Goal: Transaction & Acquisition: Purchase product/service

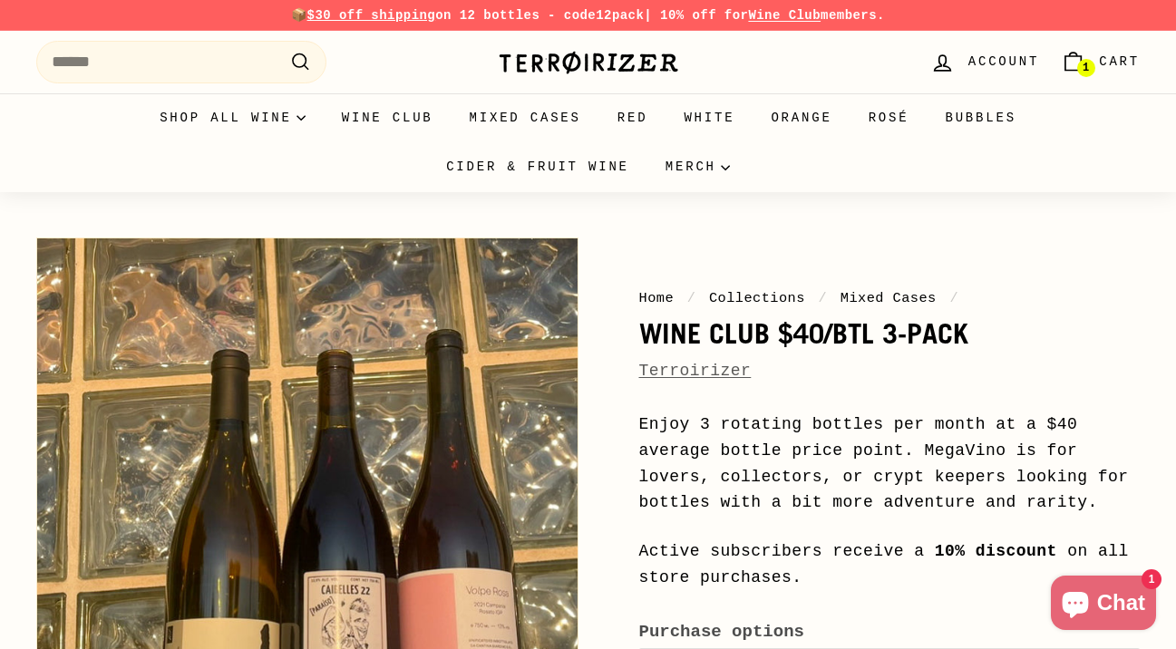
click at [1040, 300] on nav "Home / Collections / Mixed Cases /" at bounding box center [889, 298] width 501 height 22
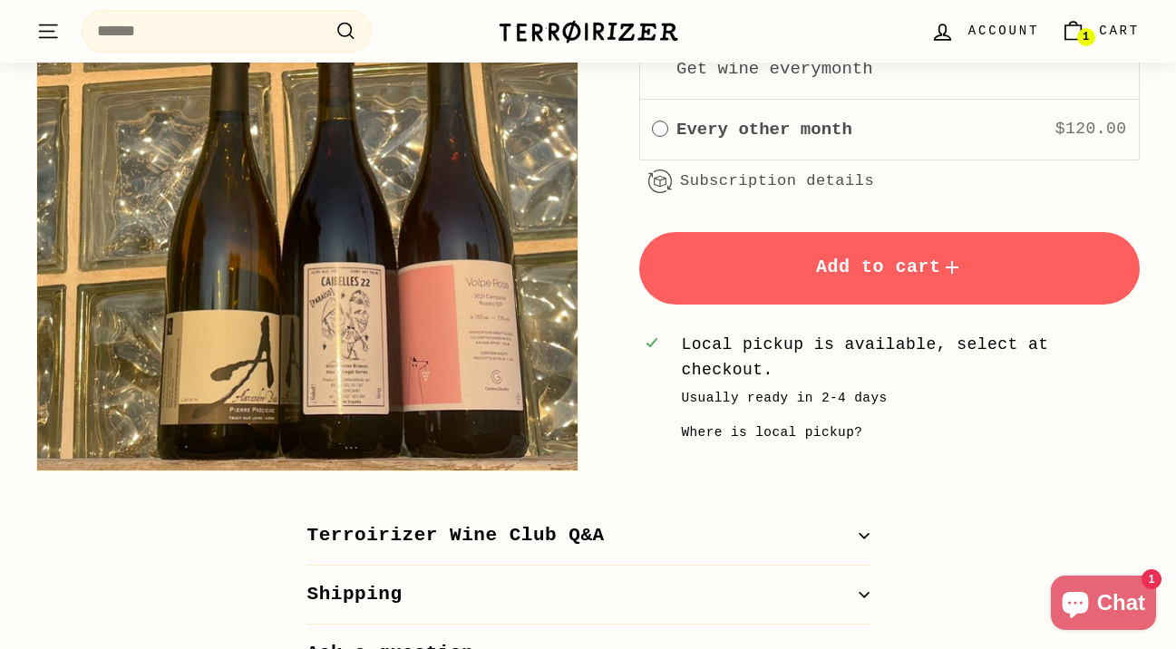
scroll to position [642, 0]
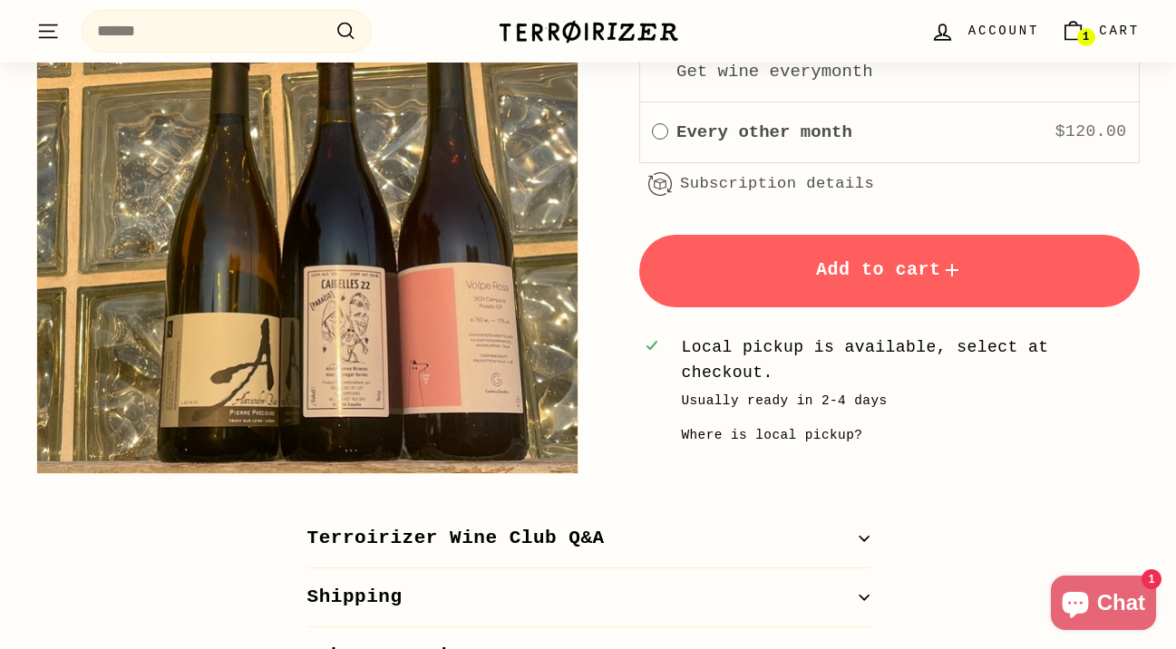
click at [1094, 34] on link "1 Cart" at bounding box center [1100, 31] width 101 height 53
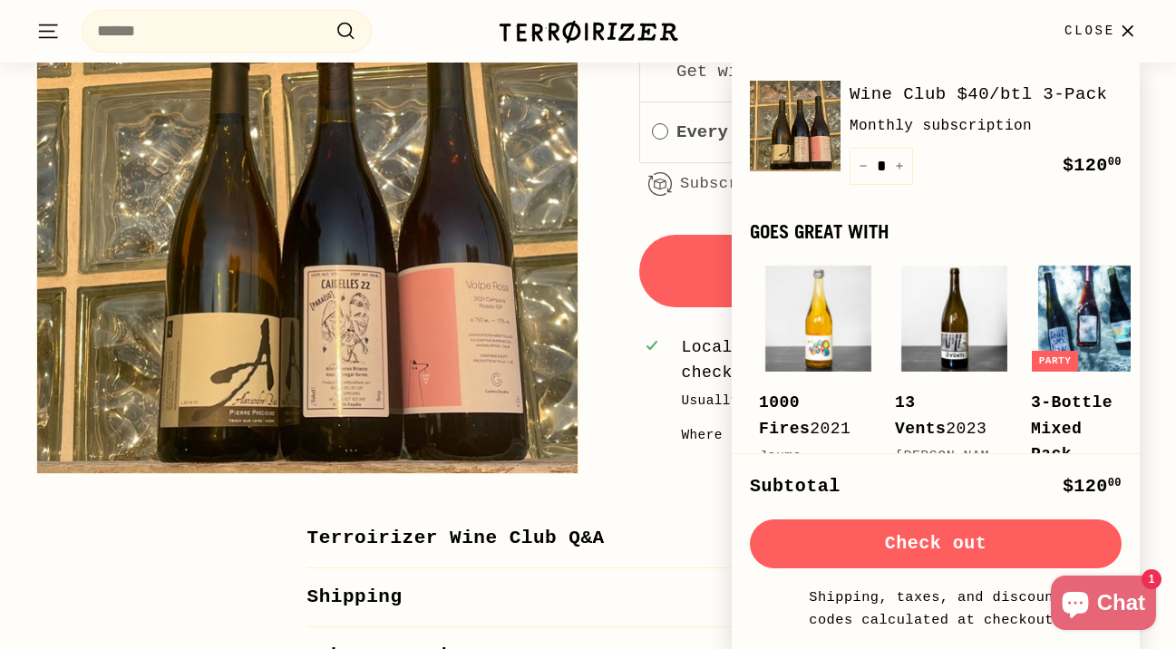
click at [1079, 33] on span "Close" at bounding box center [1090, 31] width 51 height 20
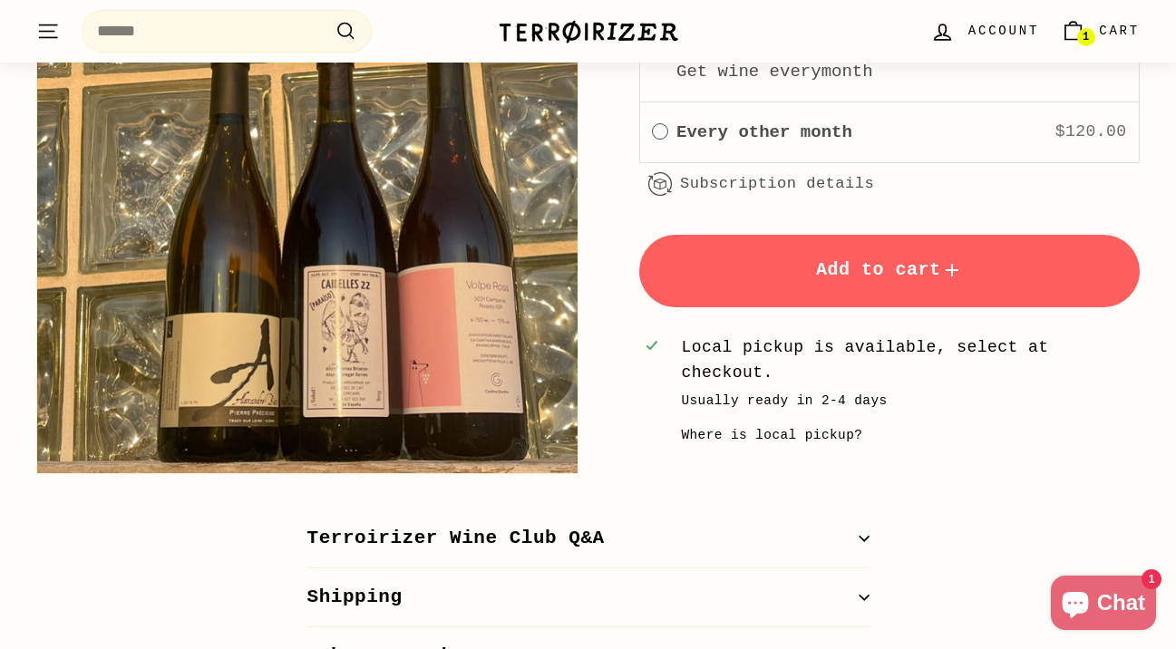
click at [875, 273] on span "Add to cart" at bounding box center [889, 269] width 147 height 21
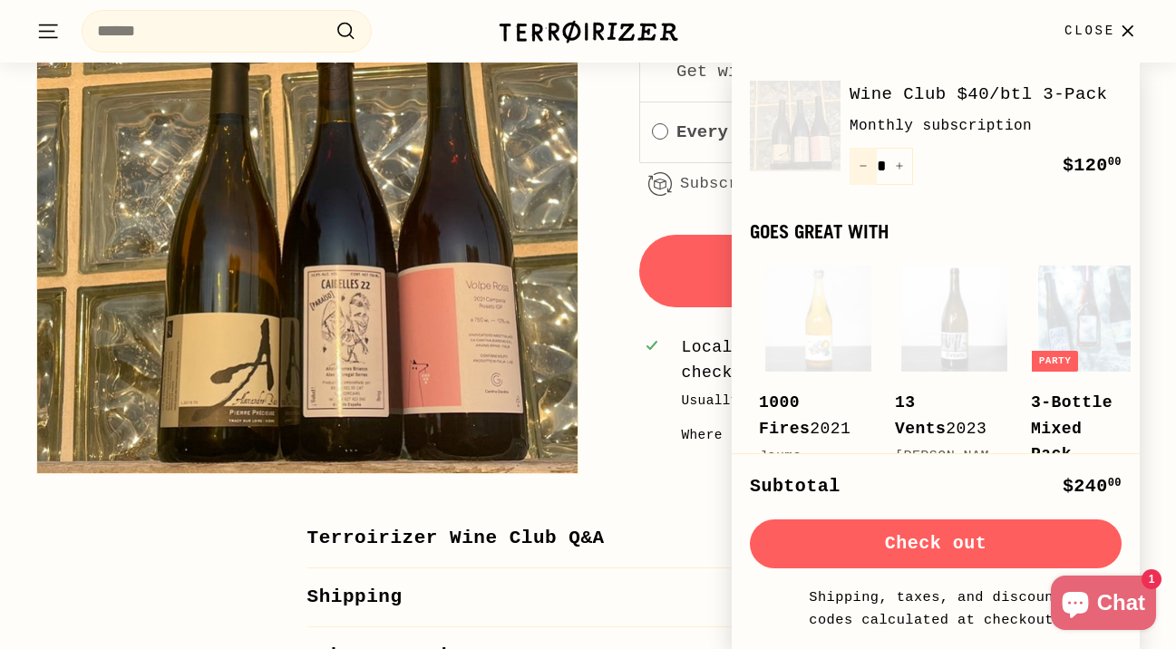
click at [865, 168] on icon "Reduce item quantity by one" at bounding box center [863, 165] width 9 height 9
type input "*"
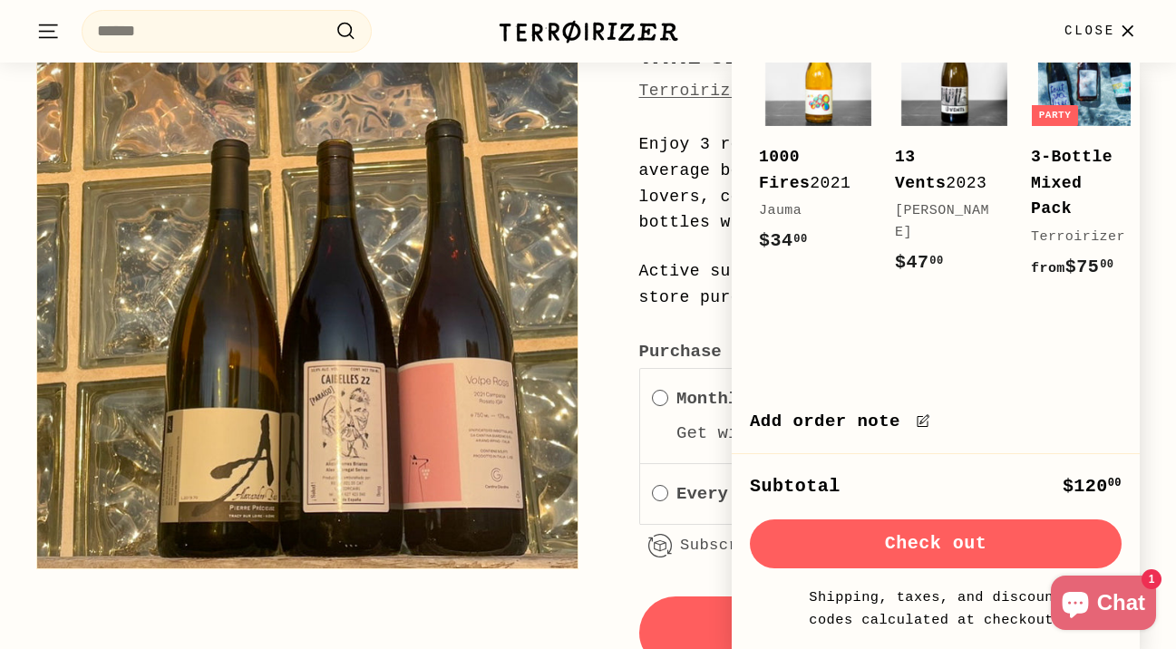
scroll to position [148, 0]
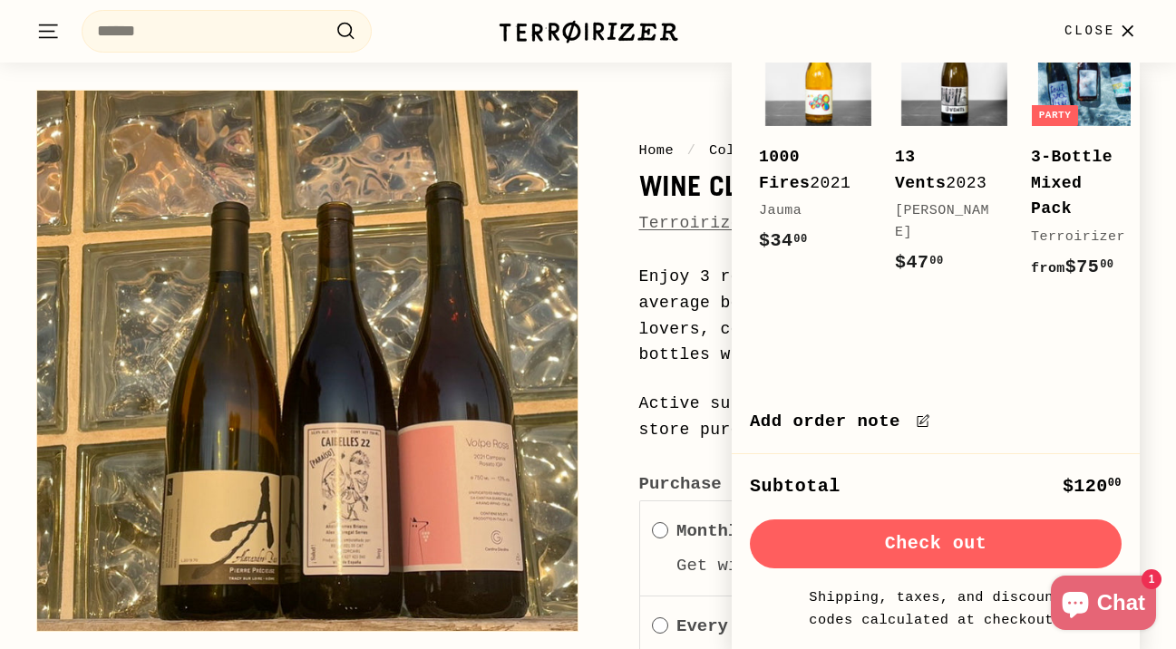
click at [840, 547] on button "Check out" at bounding box center [936, 544] width 372 height 49
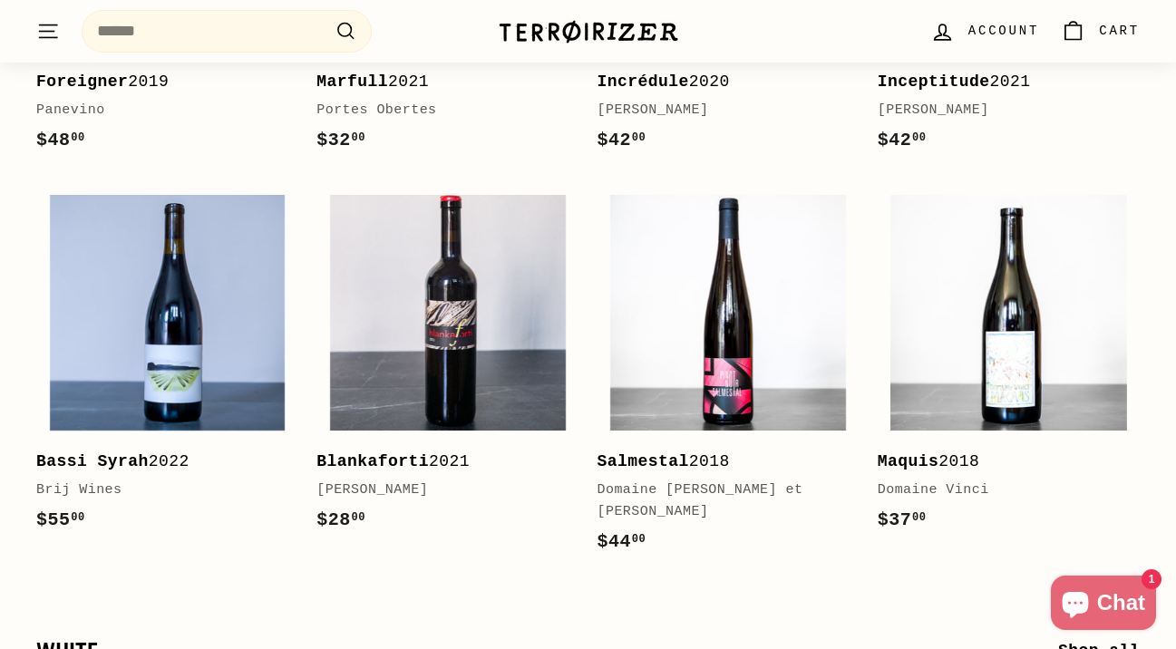
scroll to position [3350, 0]
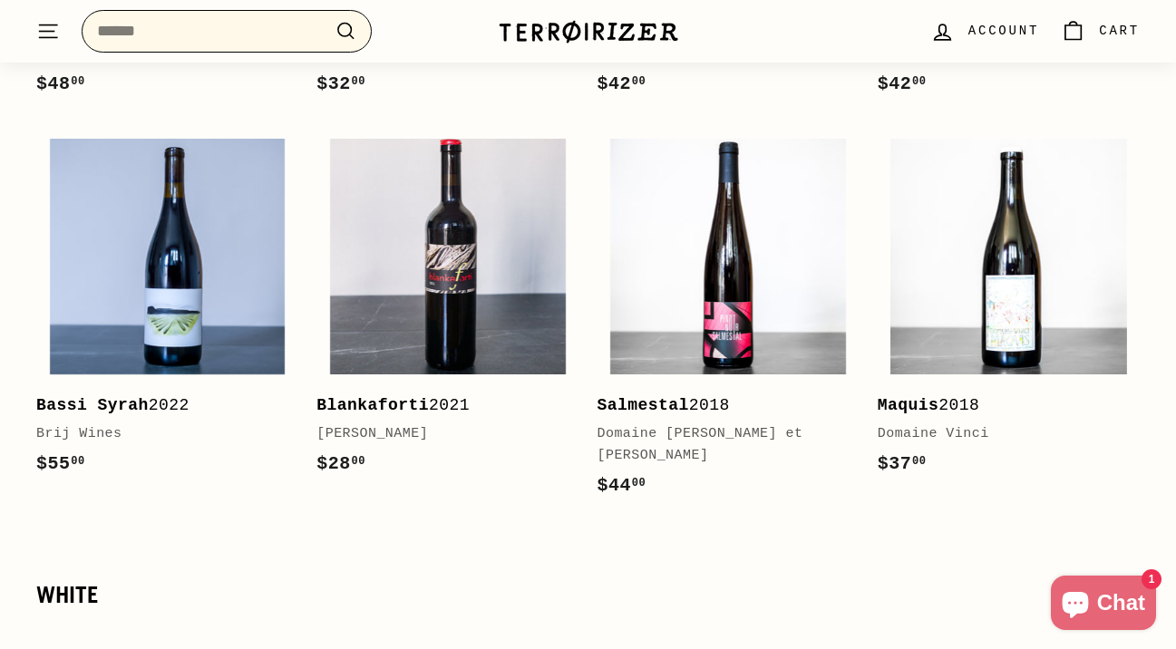
click at [284, 34] on input "Search" at bounding box center [227, 31] width 290 height 43
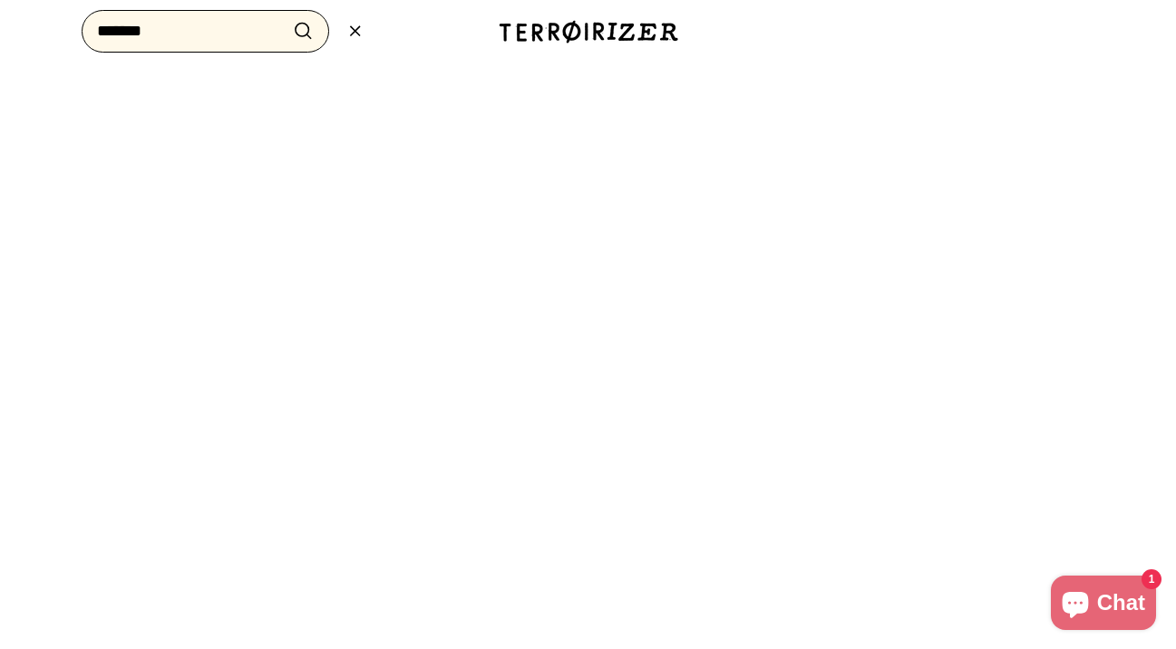
type input "*******"
click at [287, 17] on button ".cls-1{fill:none;stroke:#000;stroke-miterlimit:10;stroke-width:2px} Search" at bounding box center [304, 31] width 34 height 28
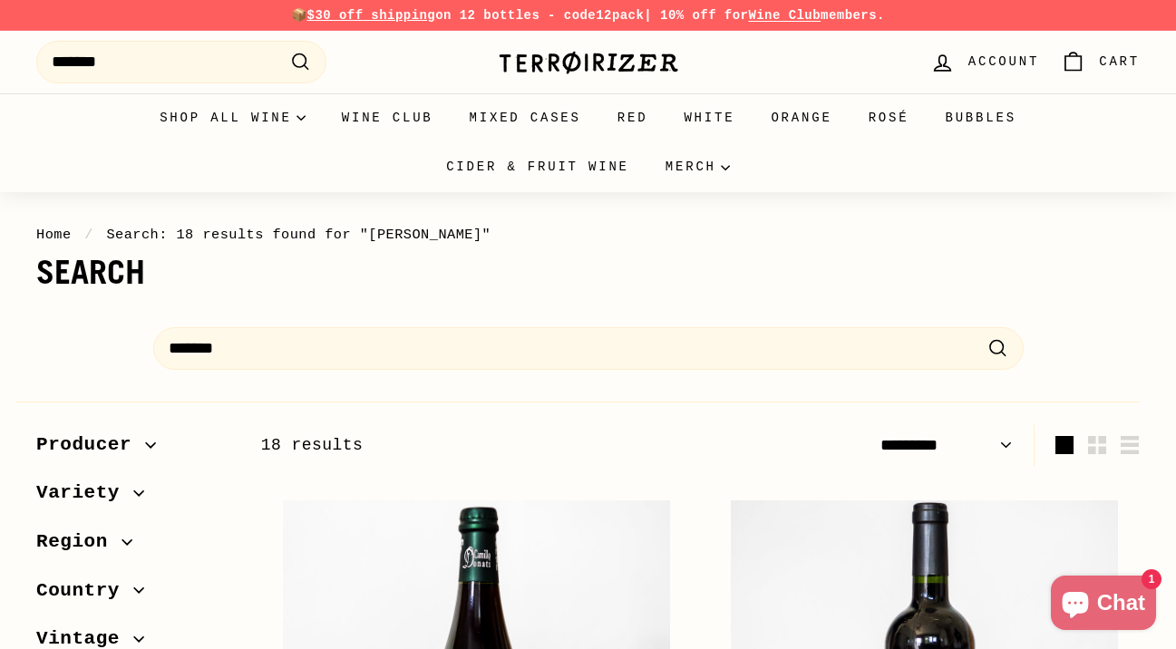
select select "*********"
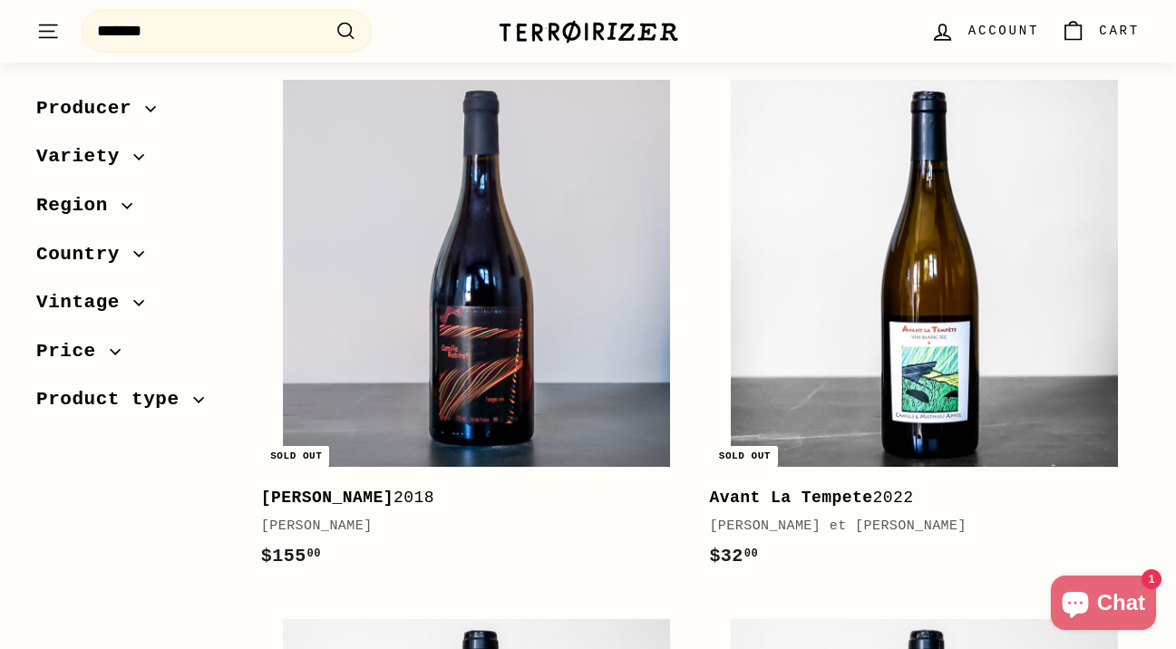
scroll to position [1498, 0]
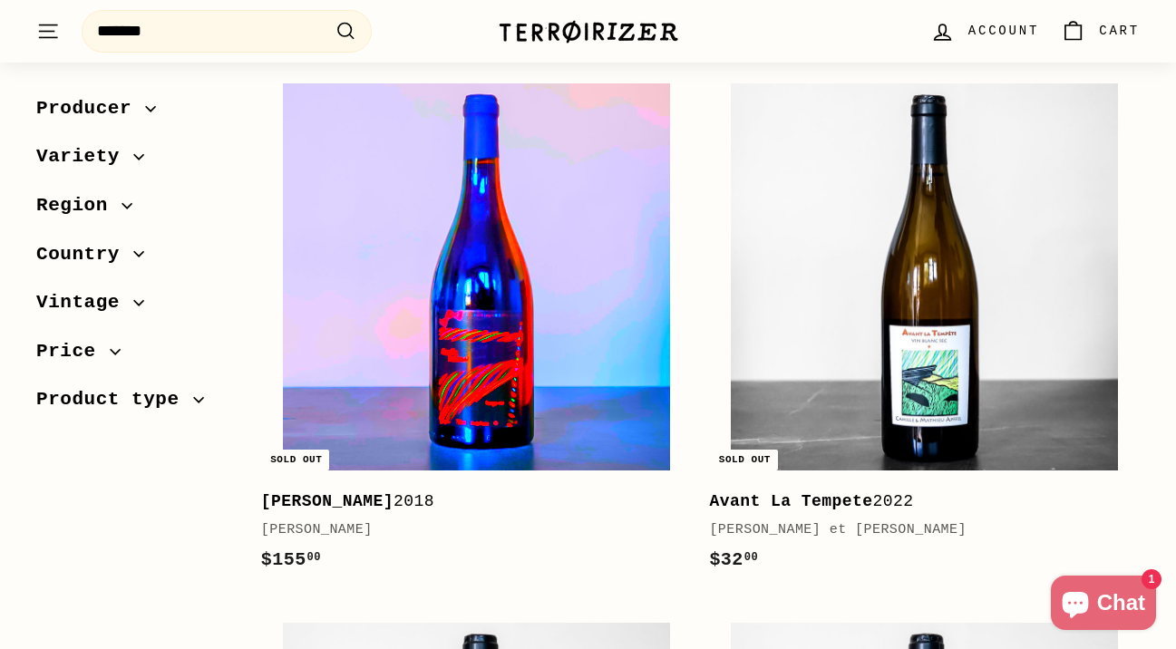
click at [574, 418] on img at bounding box center [476, 276] width 387 height 387
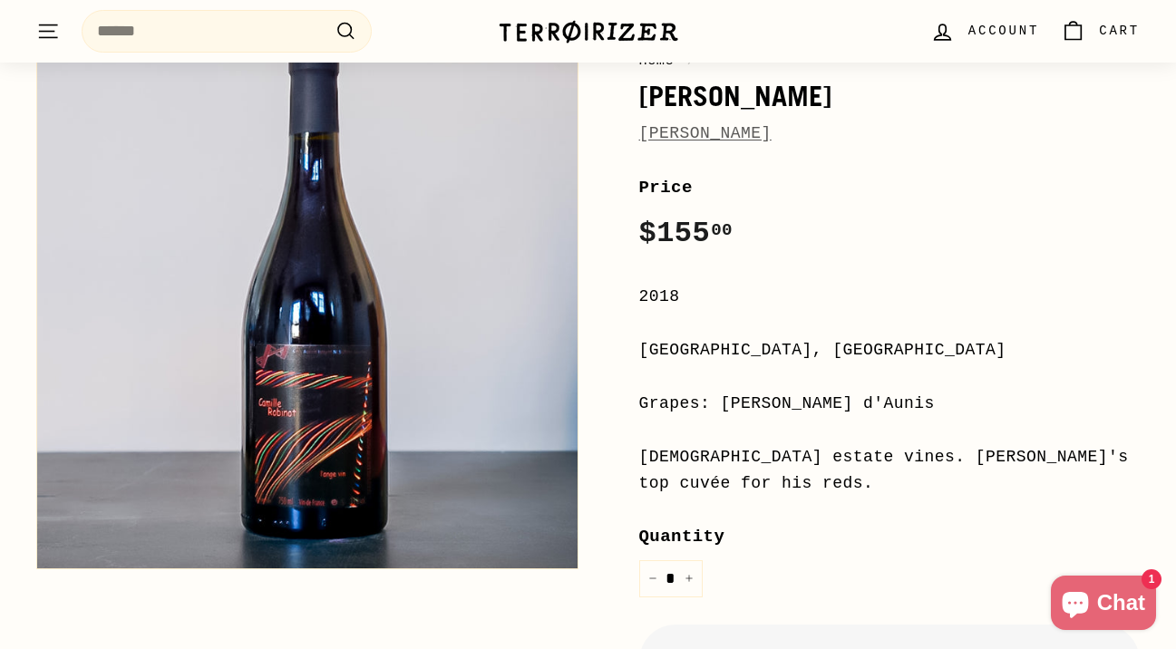
scroll to position [219, 0]
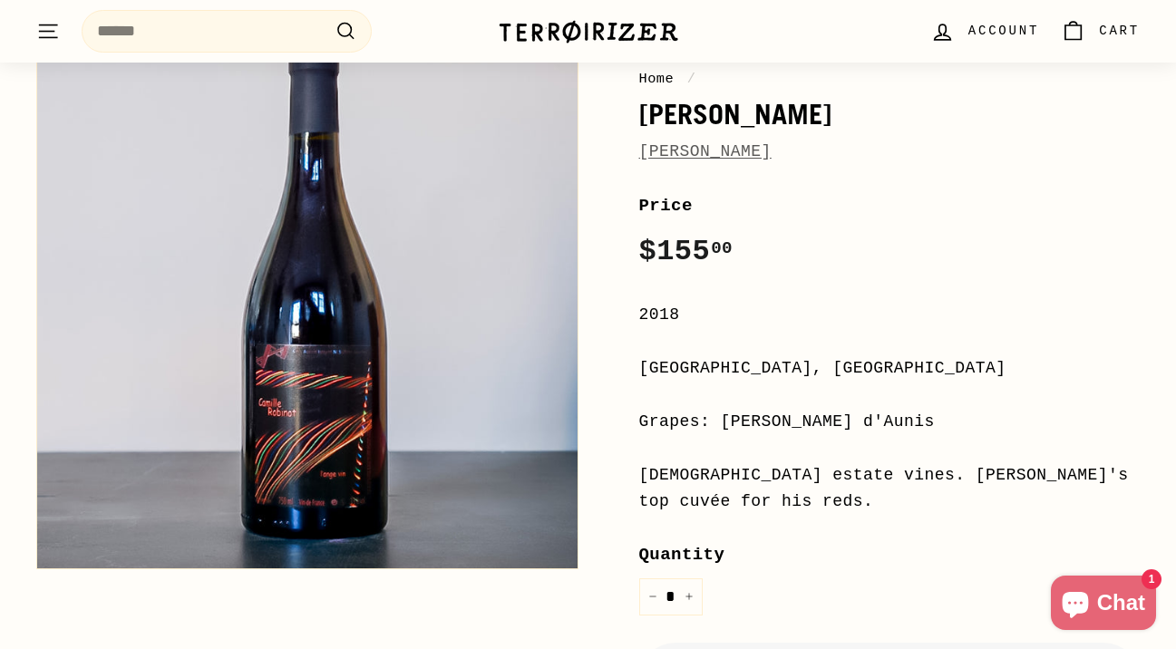
click at [772, 256] on div "Price Regular price $155 00 $155.00 /" at bounding box center [889, 233] width 501 height 83
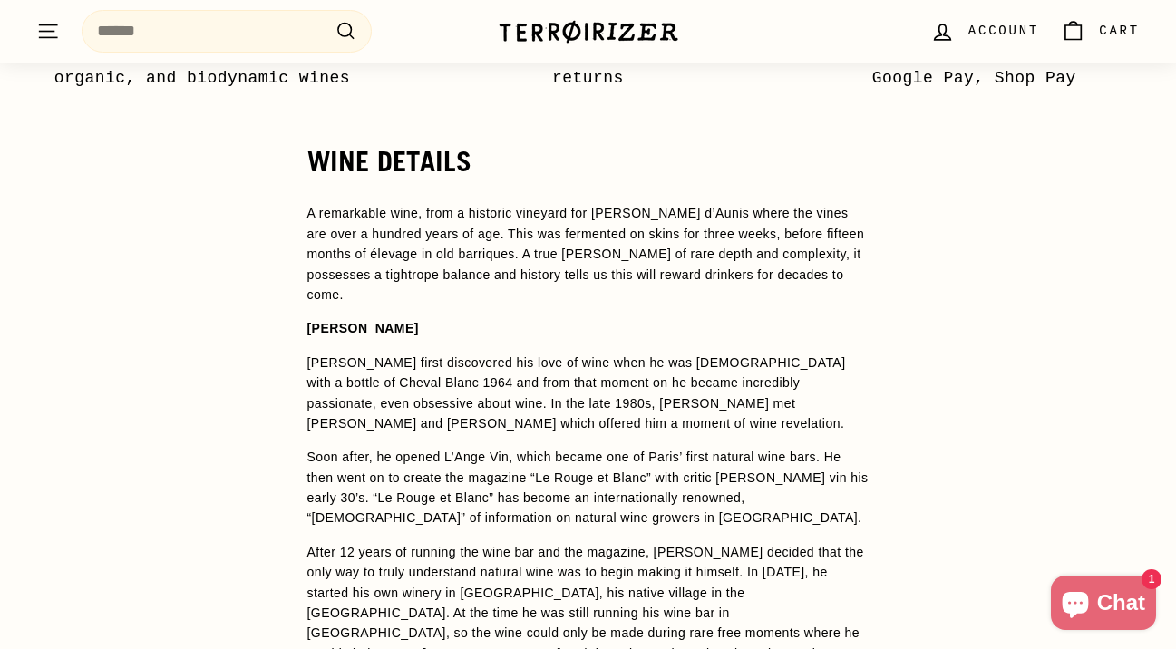
scroll to position [1419, 0]
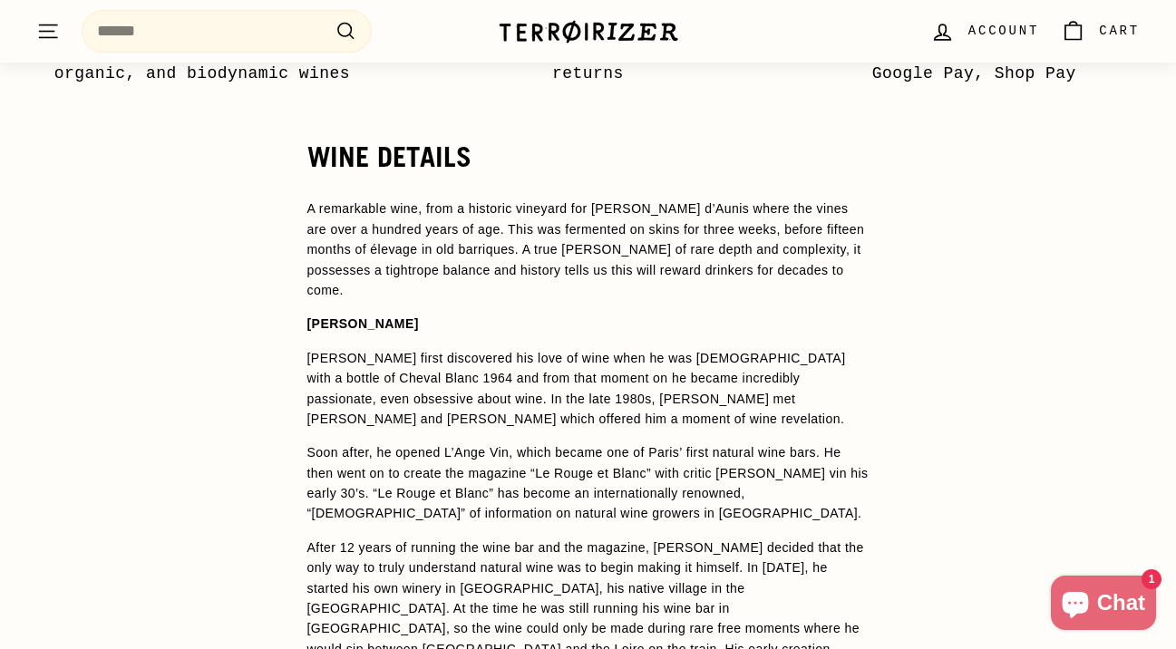
drag, startPoint x: 600, startPoint y: 233, endPoint x: 689, endPoint y: 239, distance: 89.1
click at [689, 239] on p "A remarkable wine, from a historic vineyard for [PERSON_NAME] d’Aunis where the…" at bounding box center [588, 250] width 562 height 102
copy p "Pineau d’Aunis"
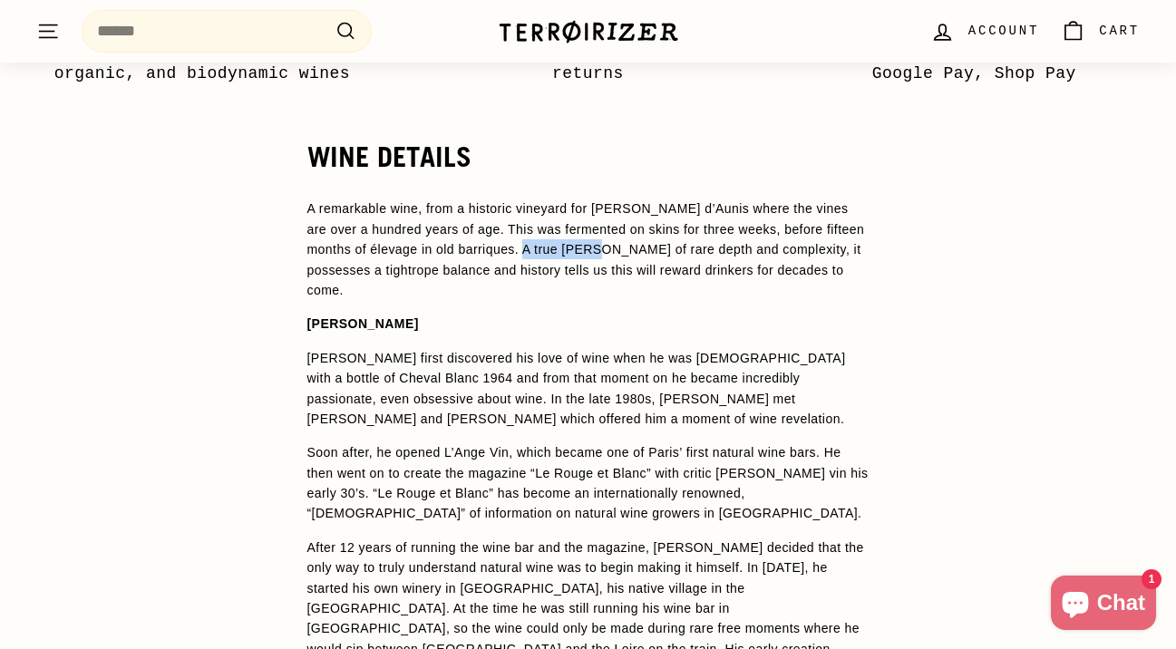
drag, startPoint x: 598, startPoint y: 277, endPoint x: 524, endPoint y: 270, distance: 73.7
click at [524, 270] on p "A remarkable wine, from a historic vineyard for [PERSON_NAME] d’Aunis where the…" at bounding box center [588, 250] width 562 height 102
copy p "vin de garde"
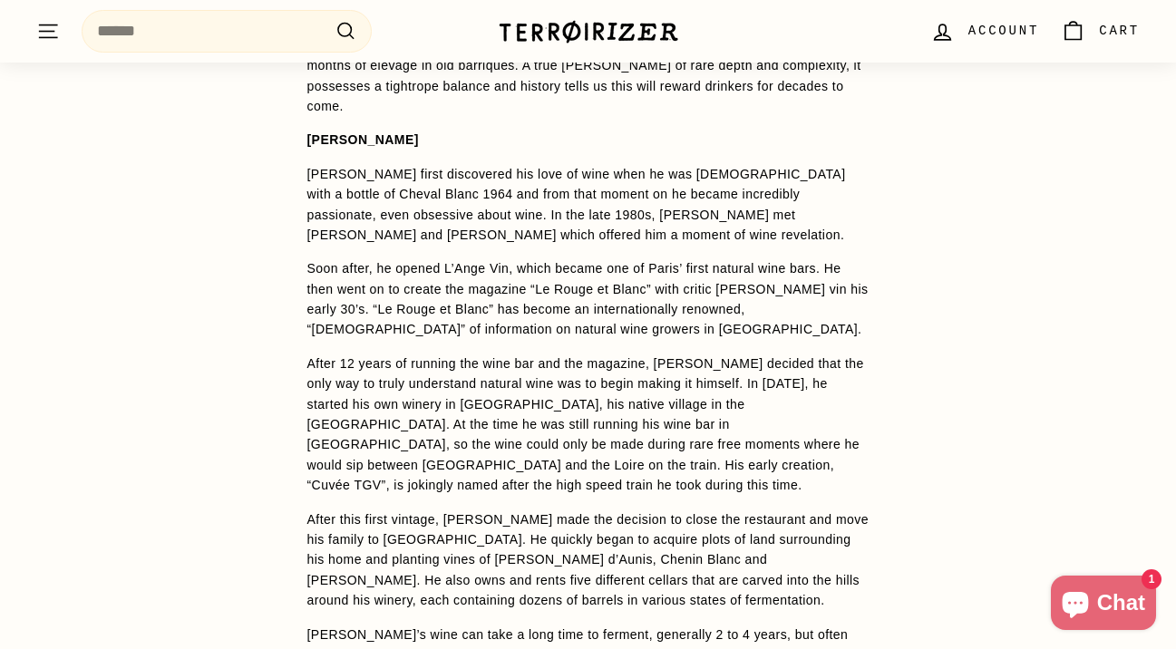
scroll to position [1619, 0]
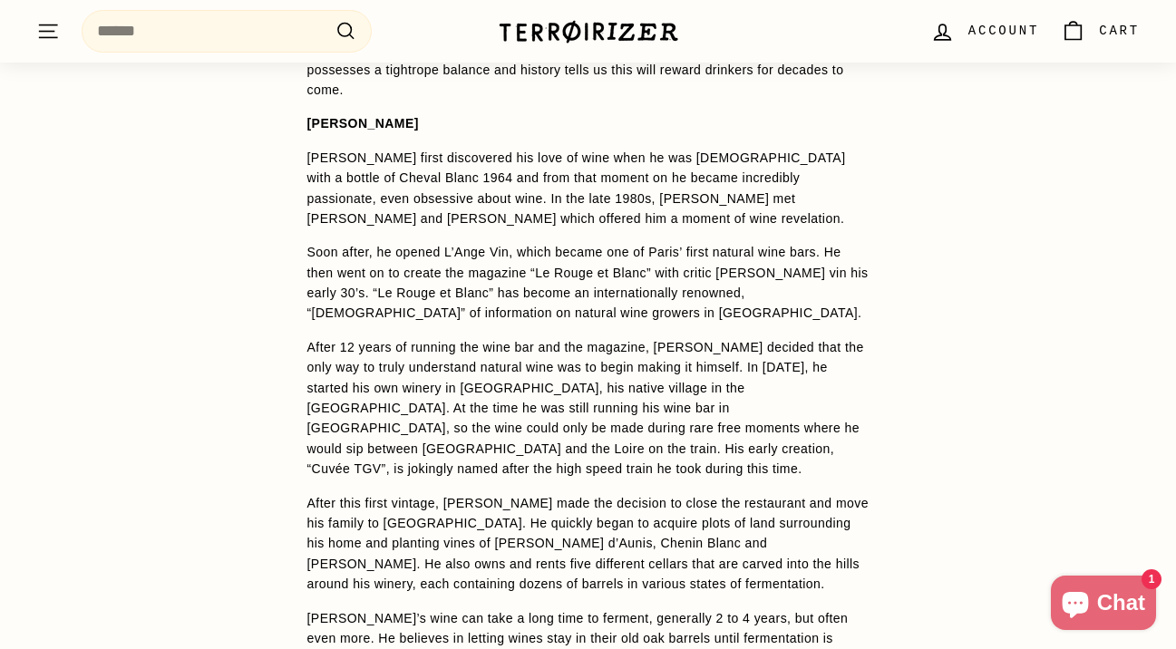
click at [889, 314] on div "WINE DETAILS A remarkable wine, from a historic vineyard for Pineau d’Aunis whe…" at bounding box center [588, 489] width 635 height 1097
click at [899, 229] on div "WINE DETAILS A remarkable wine, from a historic vineyard for Pineau d’Aunis whe…" at bounding box center [588, 489] width 635 height 1097
click at [888, 210] on div "WINE DETAILS A remarkable wine, from a historic vineyard for Pineau d’Aunis whe…" at bounding box center [588, 489] width 635 height 1097
click at [871, 188] on div "WINE DETAILS A remarkable wine, from a historic vineyard for Pineau d’Aunis whe…" at bounding box center [588, 489] width 635 height 1097
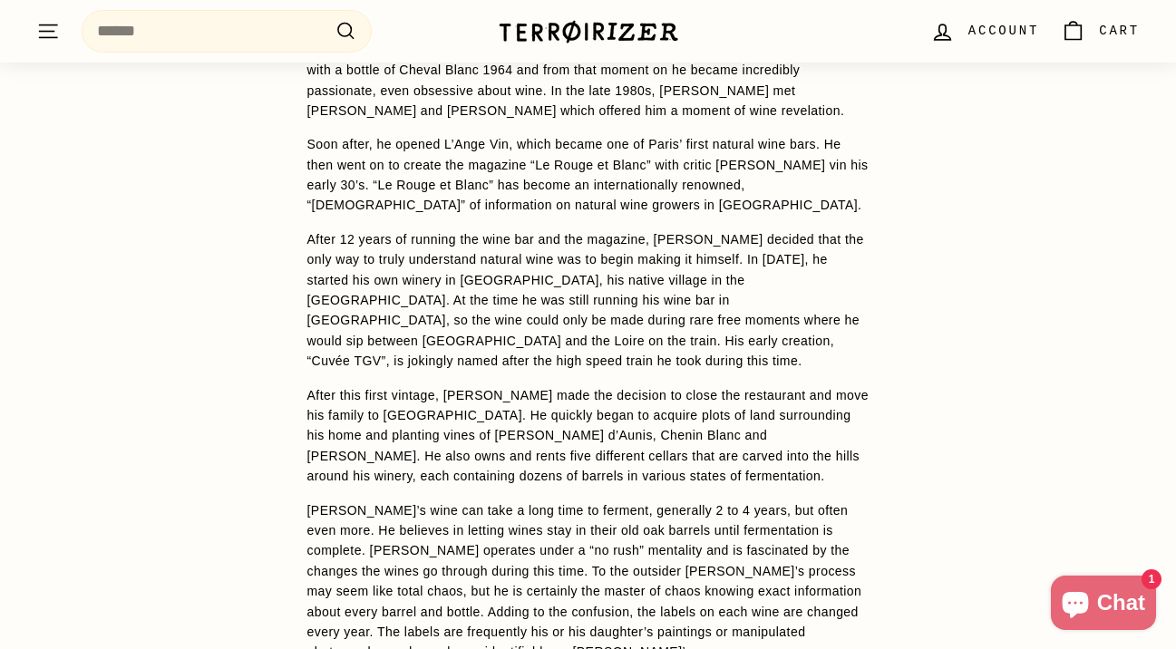
scroll to position [1728, 0]
click at [904, 188] on div "WINE DETAILS A remarkable wine, from a historic vineyard for Pineau d’Aunis whe…" at bounding box center [588, 380] width 635 height 1097
drag, startPoint x: 404, startPoint y: 191, endPoint x: 515, endPoint y: 190, distance: 111.5
click at [515, 190] on p "Soon after, he opened L’Ange Vin, which became one of Paris’ first natural wine…" at bounding box center [588, 174] width 562 height 82
copy p "Le Rouge et Blanc"
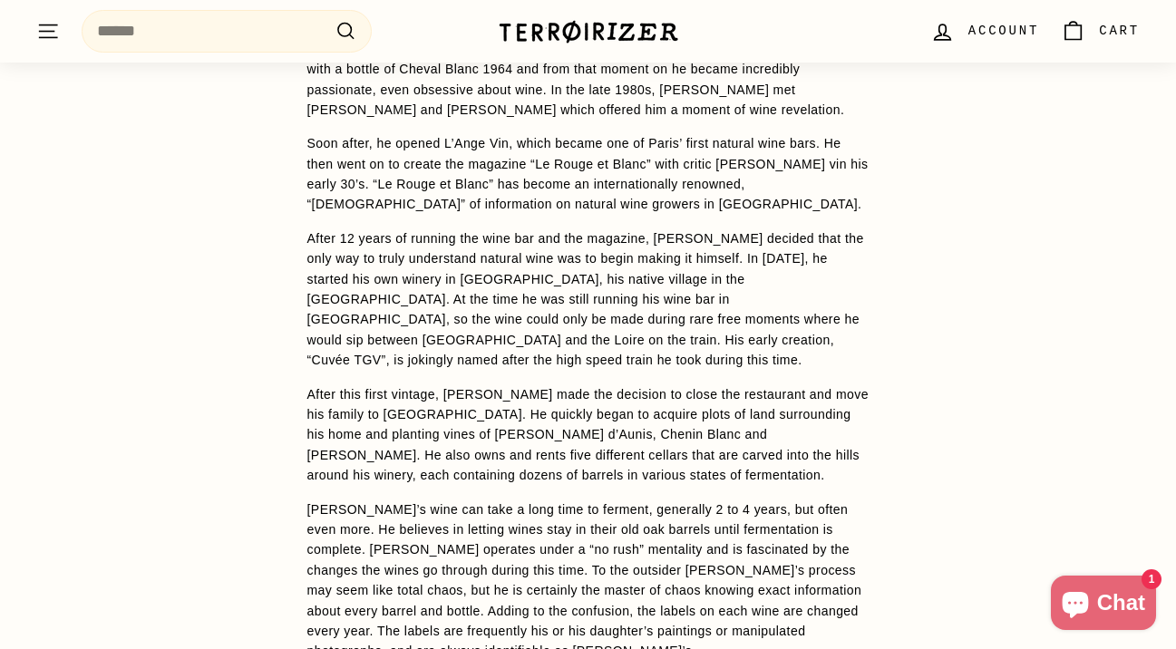
click at [859, 200] on p "Soon after, he opened L’Ange Vin, which became one of Paris’ first natural wine…" at bounding box center [588, 174] width 562 height 82
click at [867, 206] on p "Soon after, he opened L’Ange Vin, which became one of Paris’ first natural wine…" at bounding box center [588, 174] width 562 height 82
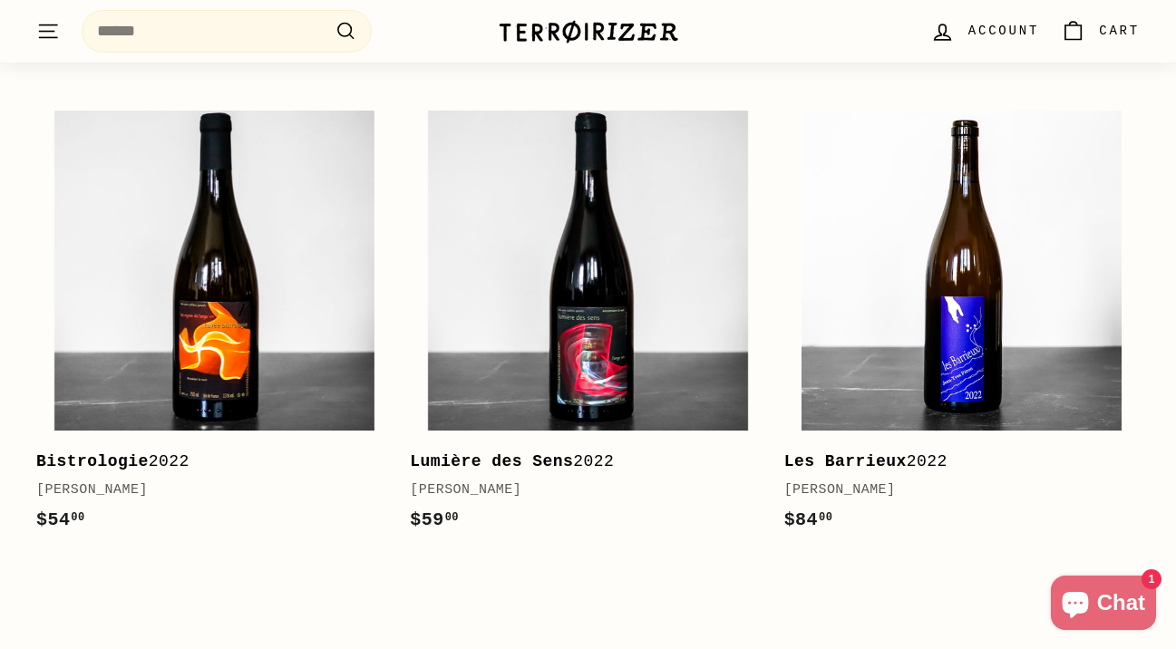
scroll to position [3160, 0]
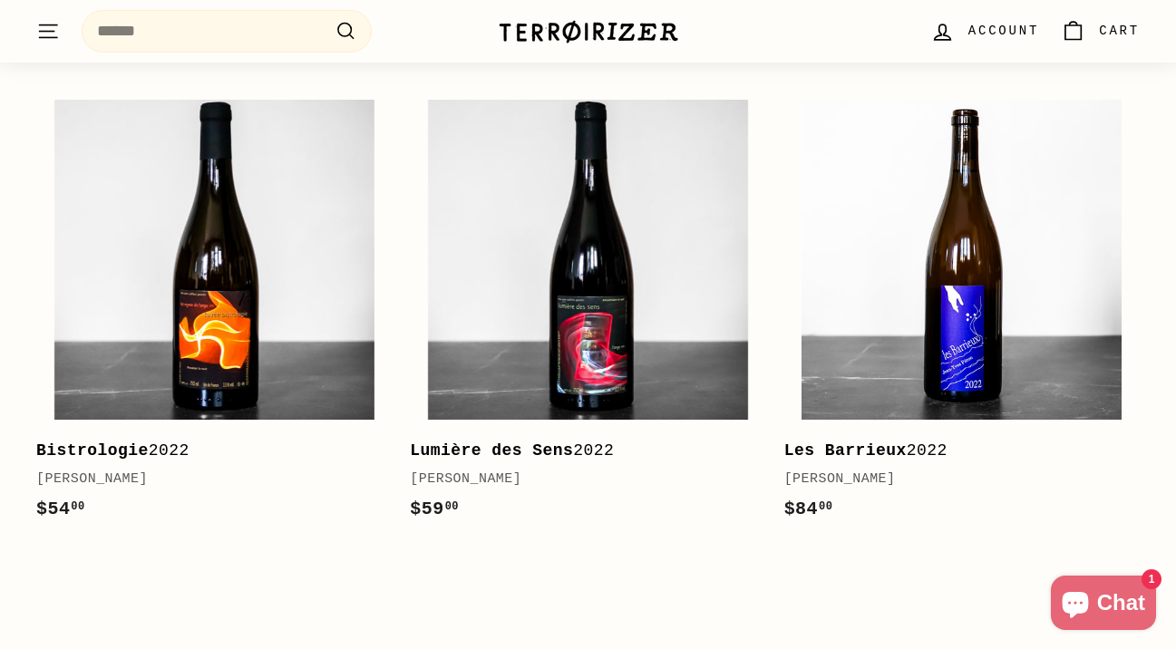
click at [997, 40] on span "Account" at bounding box center [1003, 31] width 71 height 20
click at [1000, 25] on span "Account" at bounding box center [1003, 31] width 71 height 20
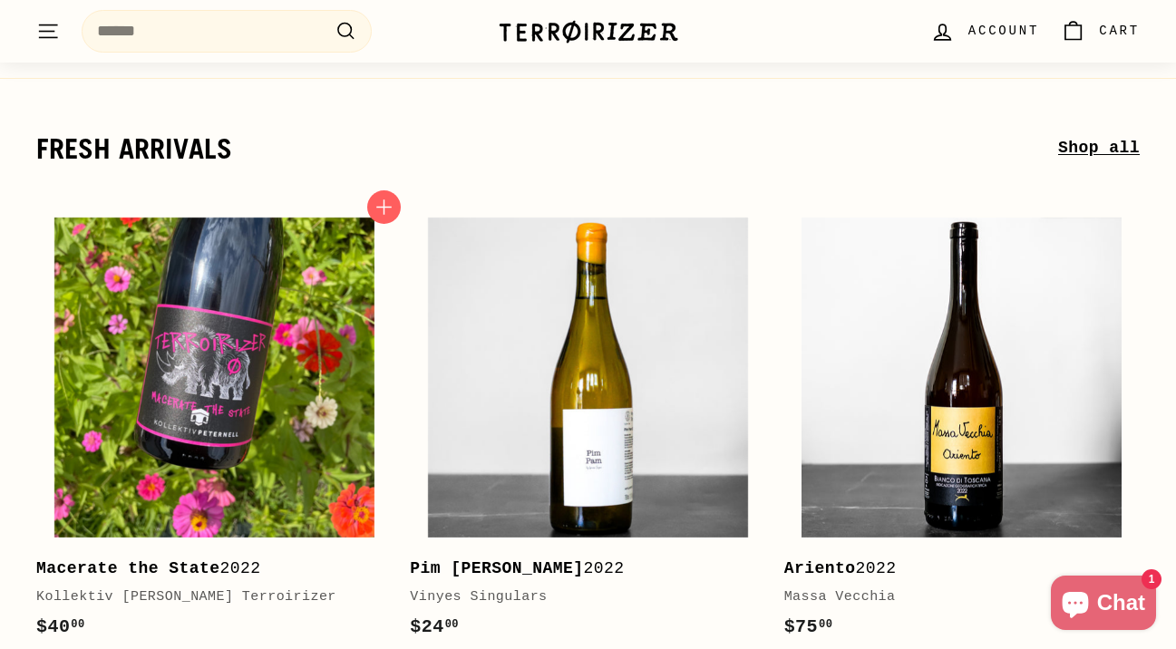
scroll to position [272, 0]
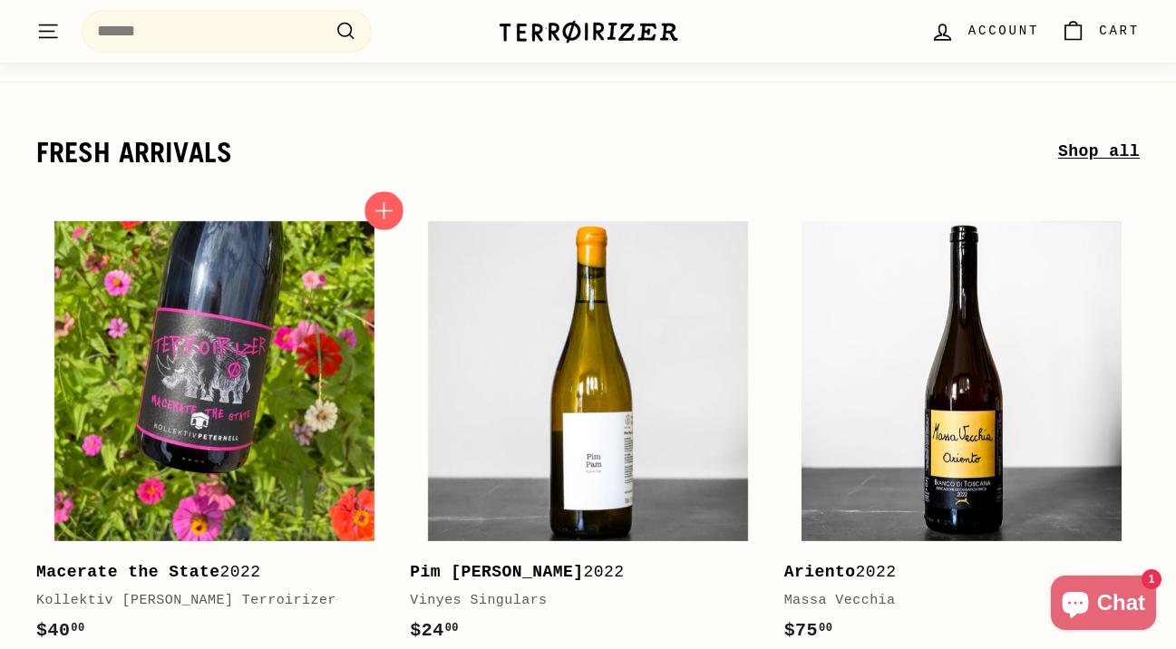
click at [395, 201] on icon "button" at bounding box center [385, 211] width 24 height 24
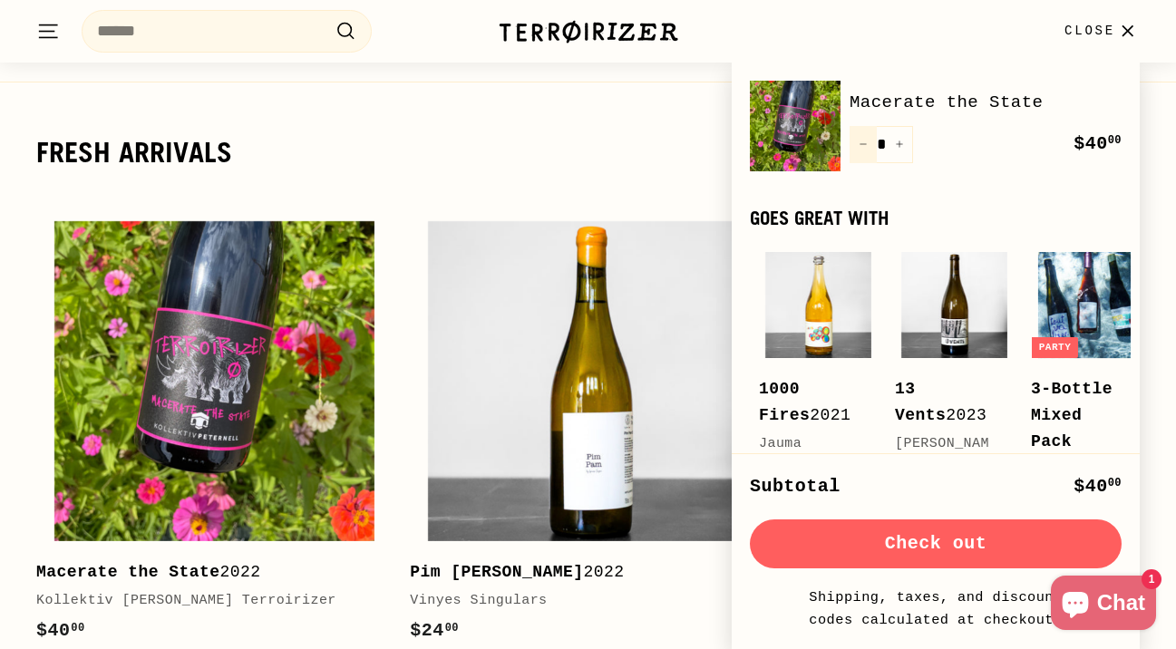
click at [860, 142] on icon "Reduce item quantity by one" at bounding box center [863, 144] width 9 height 9
type input "*"
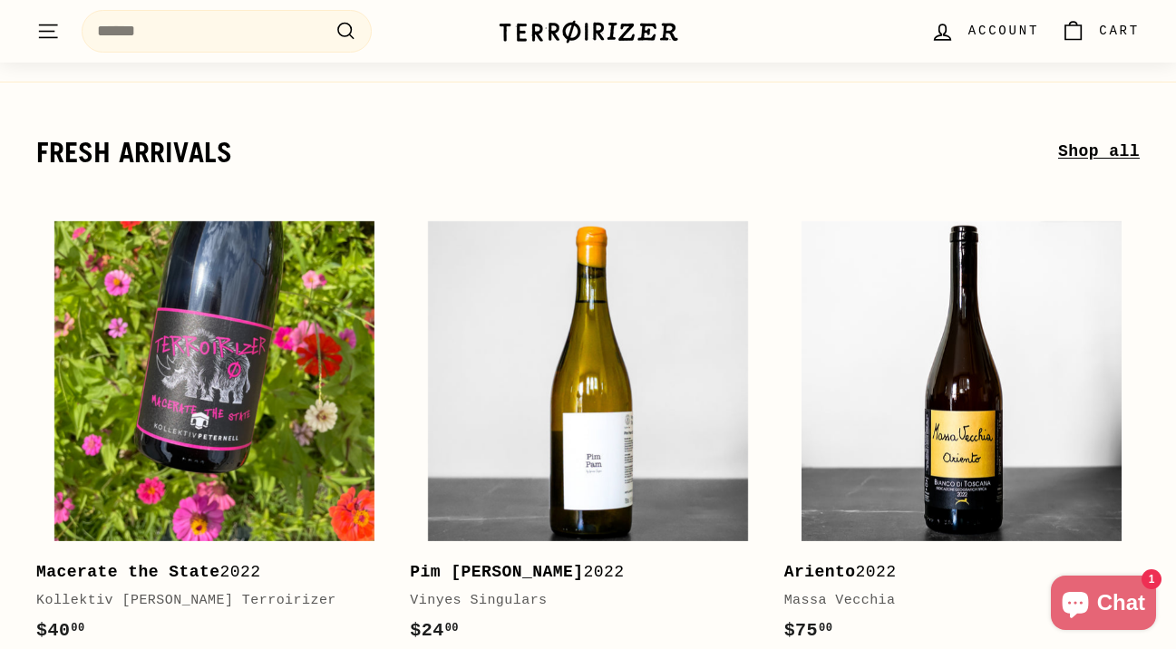
click at [554, 38] on img at bounding box center [588, 31] width 181 height 25
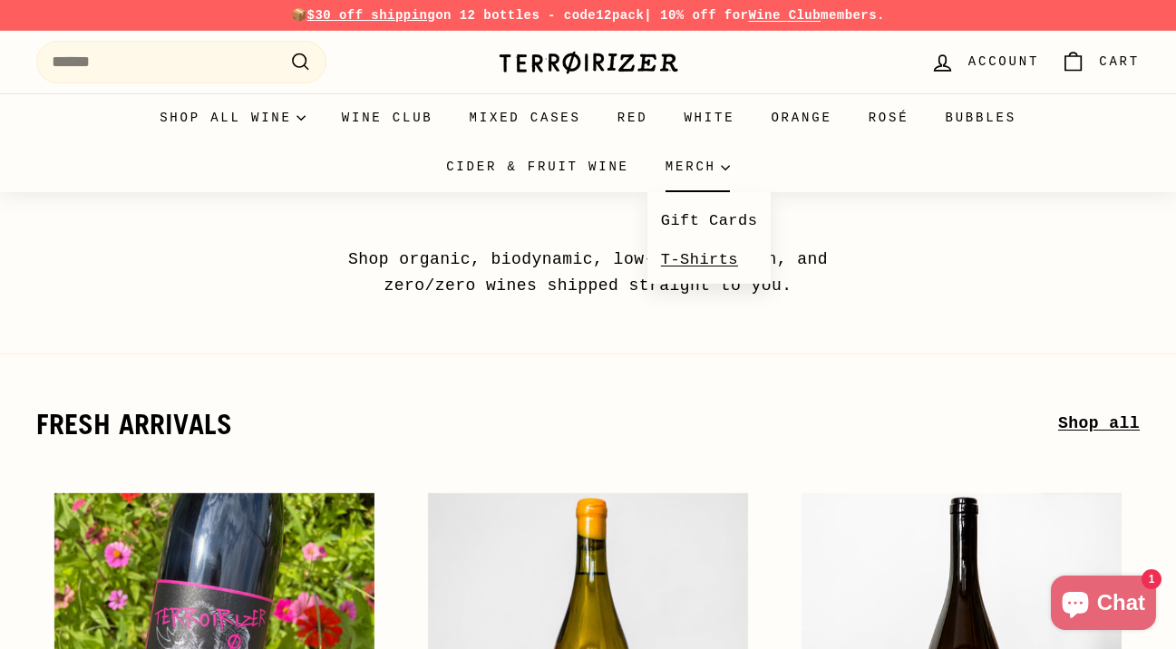
click at [675, 256] on link "T-Shirts" at bounding box center [709, 259] width 124 height 39
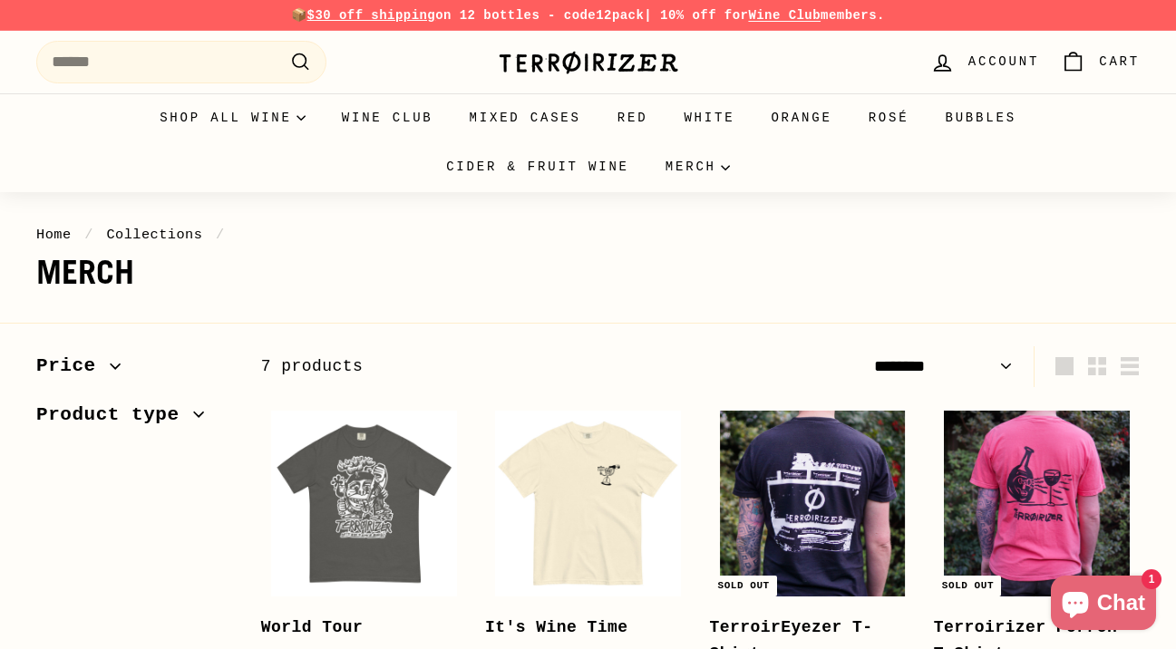
select select "******"
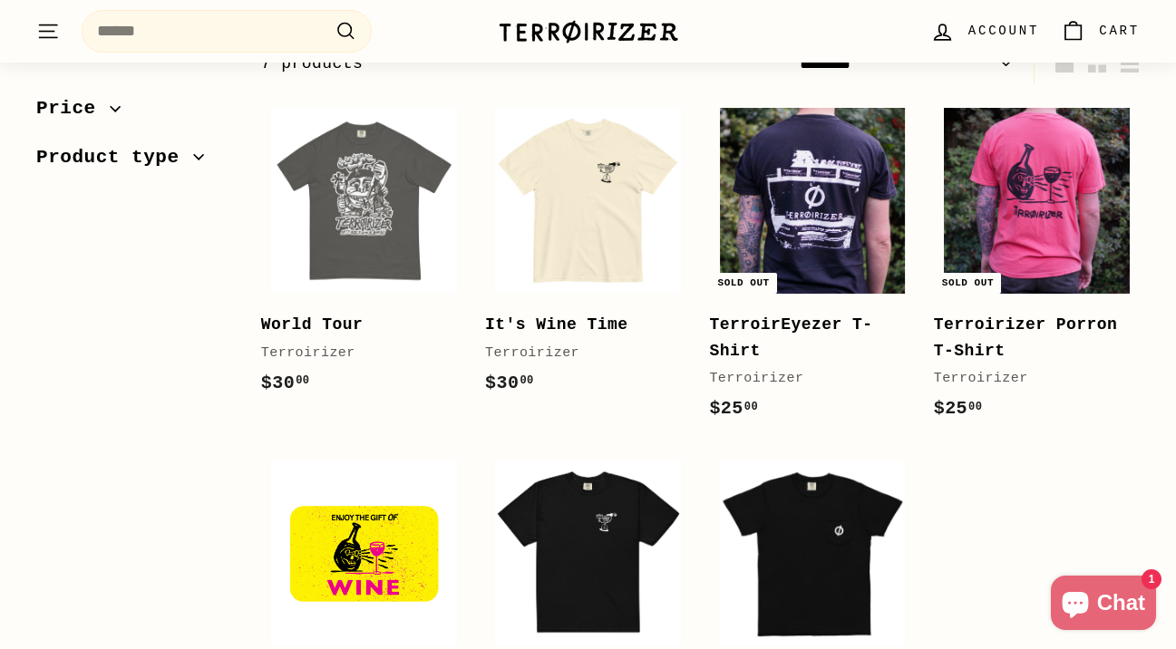
scroll to position [301, 0]
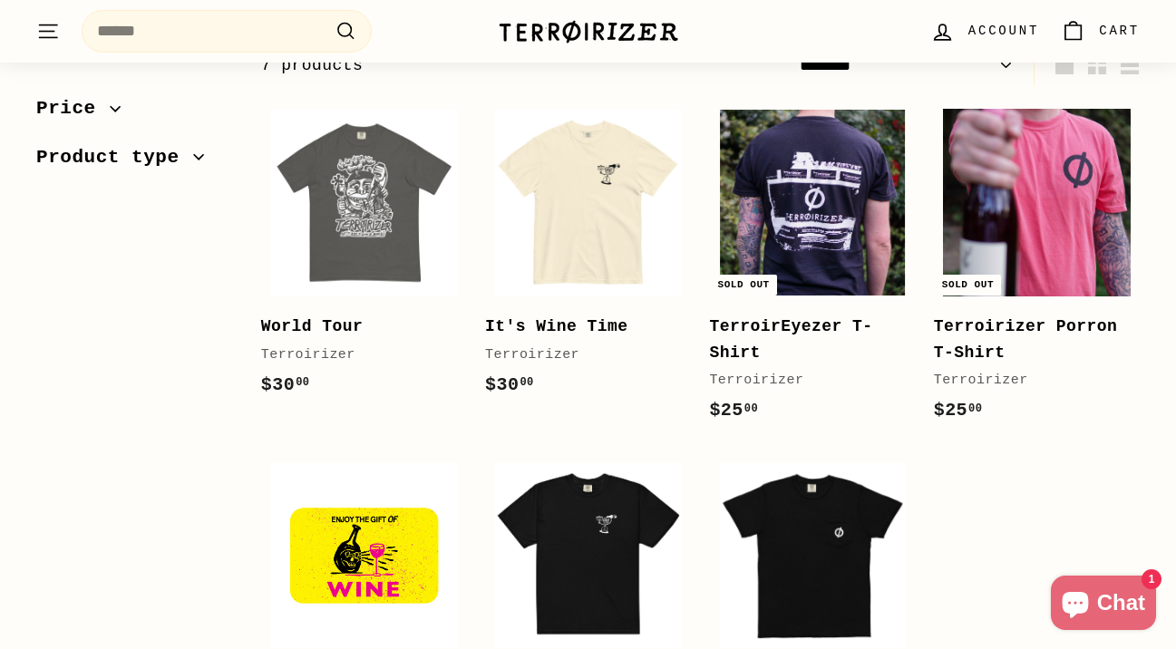
click at [1079, 214] on img at bounding box center [1037, 203] width 186 height 186
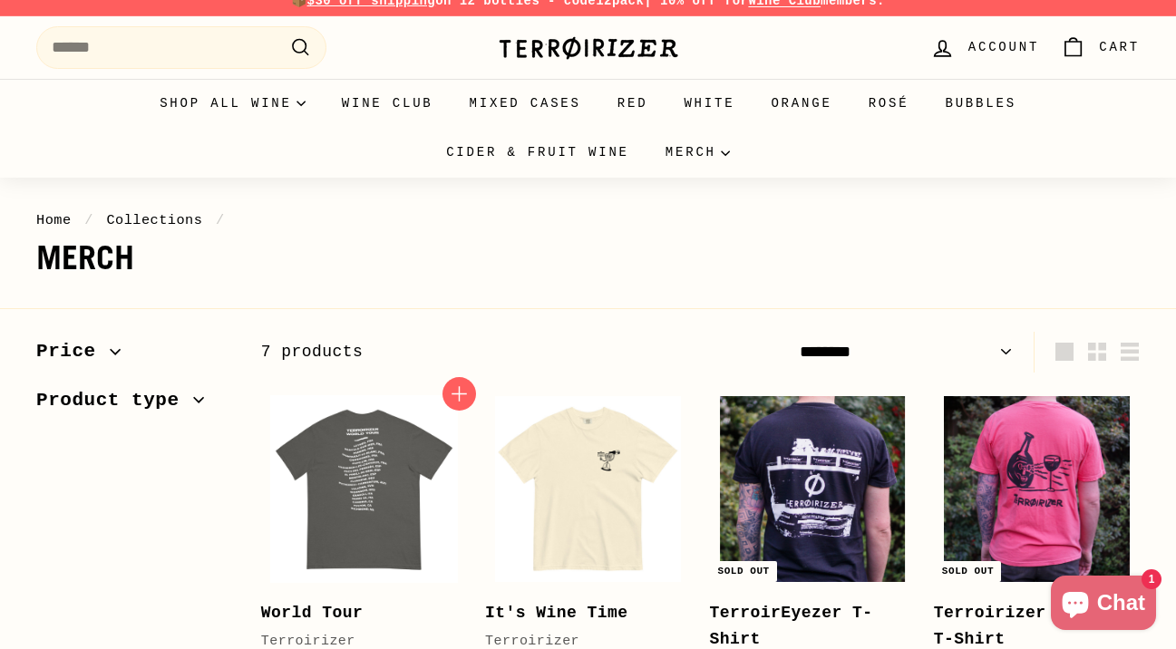
scroll to position [0, 0]
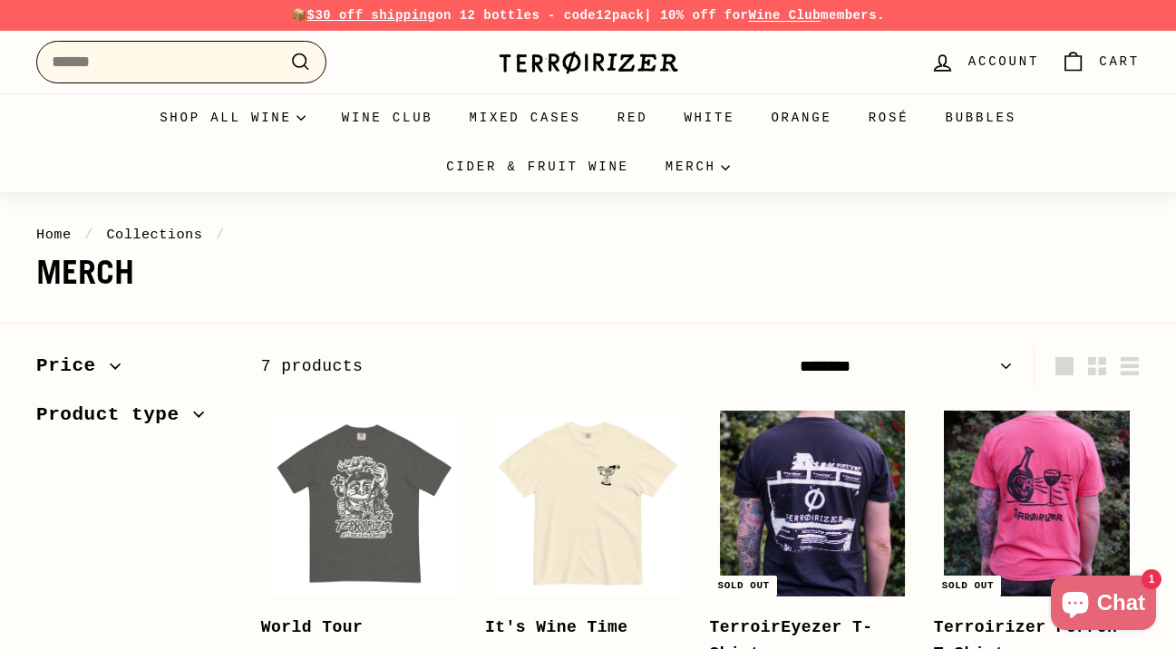
click at [165, 67] on input "Search" at bounding box center [181, 62] width 290 height 43
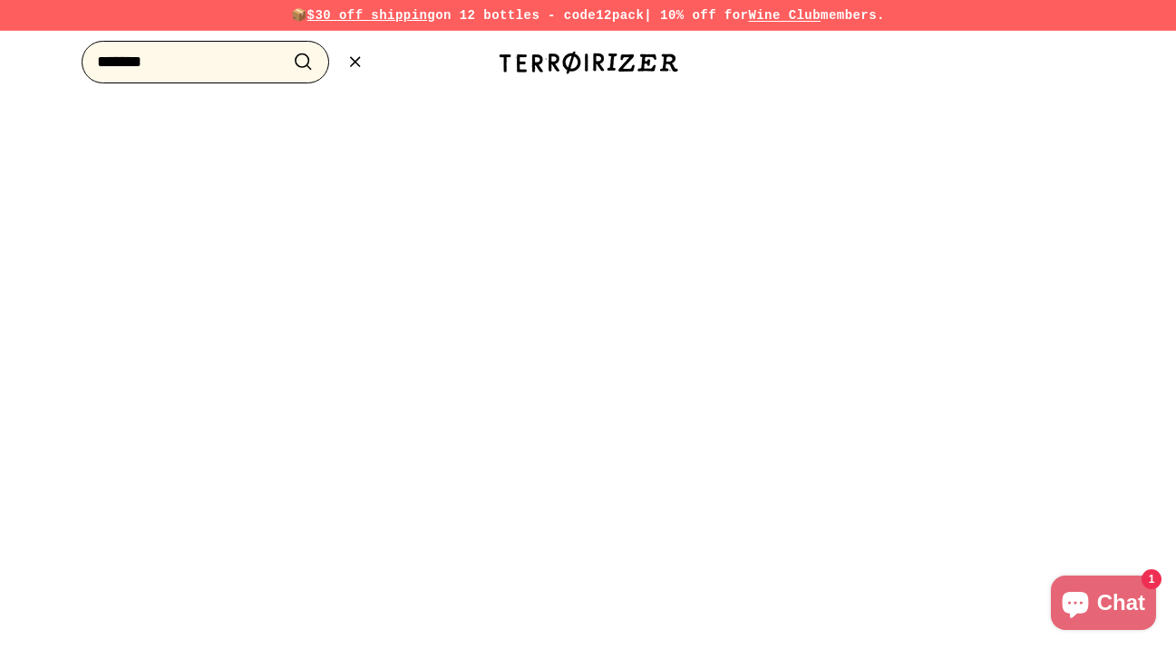
type input "*******"
click at [287, 48] on button ".cls-1{fill:none;stroke:#000;stroke-miterlimit:10;stroke-width:2px} Search" at bounding box center [304, 62] width 34 height 28
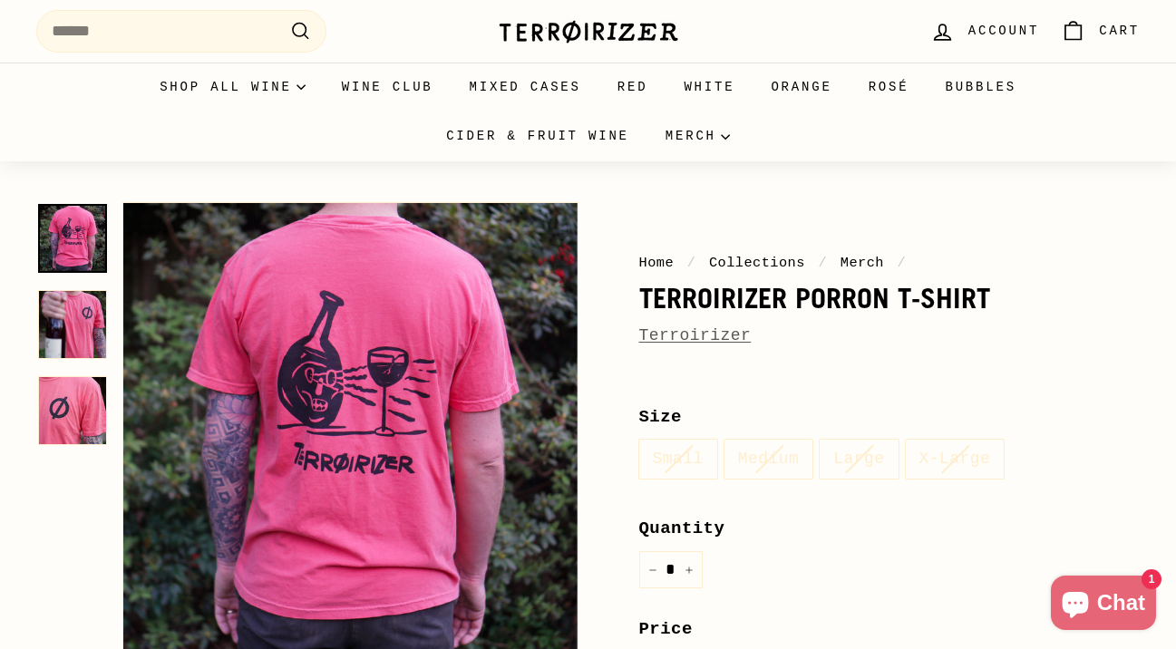
scroll to position [48, 0]
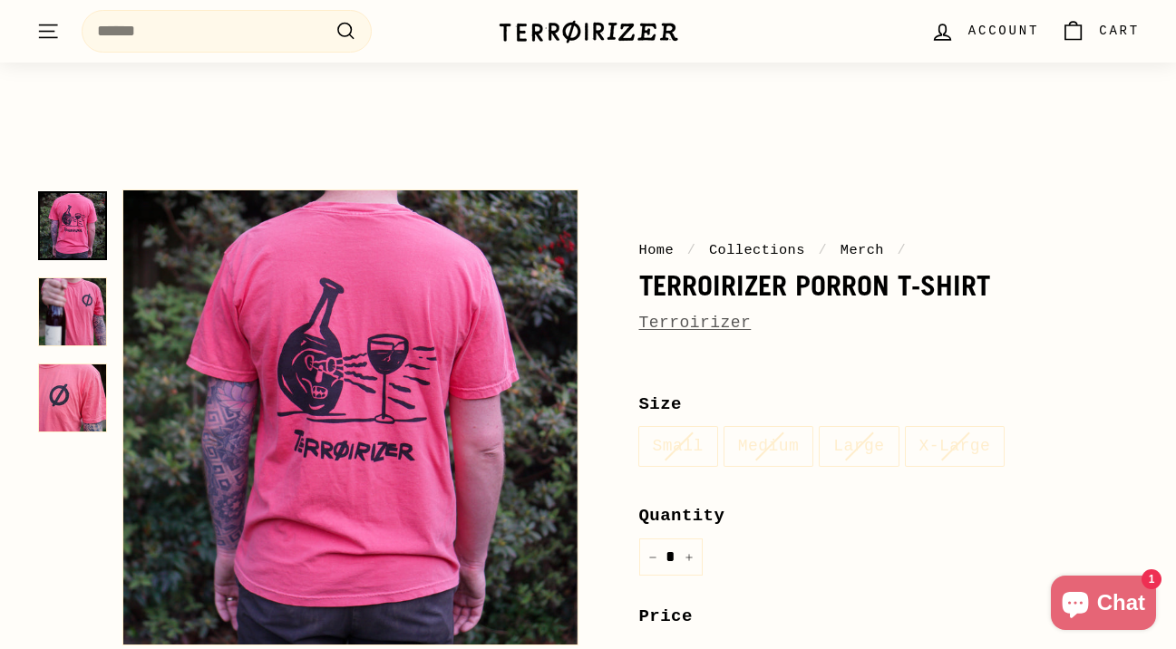
click at [95, 312] on img at bounding box center [72, 311] width 69 height 69
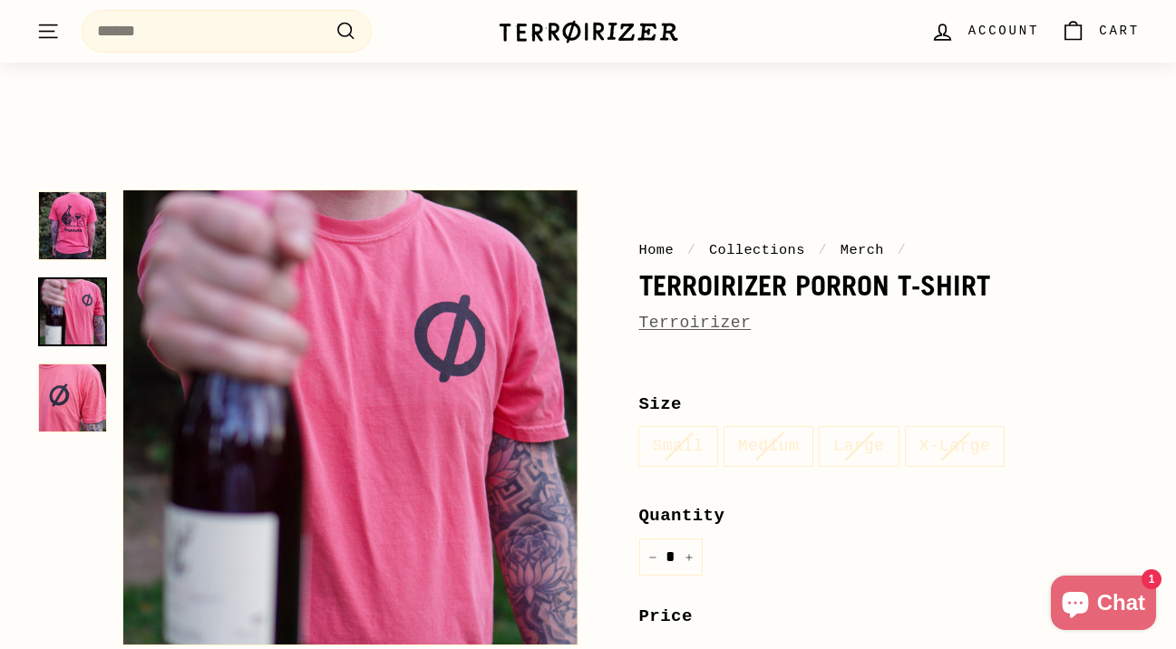
click at [88, 384] on img at bounding box center [72, 398] width 69 height 69
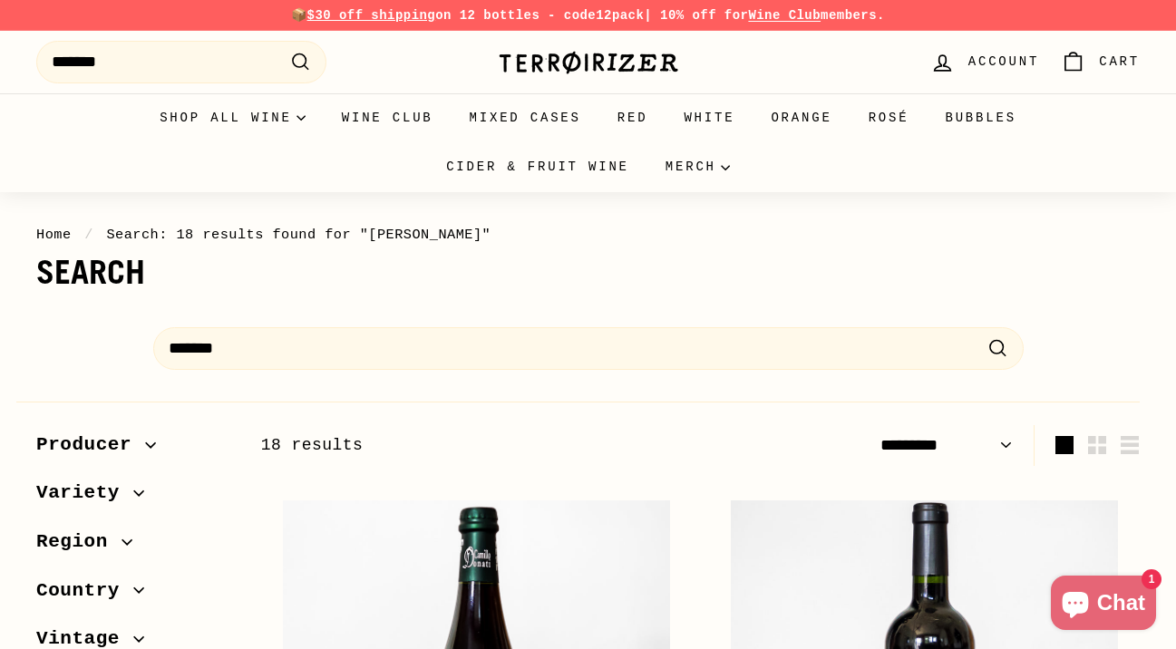
select select "*********"
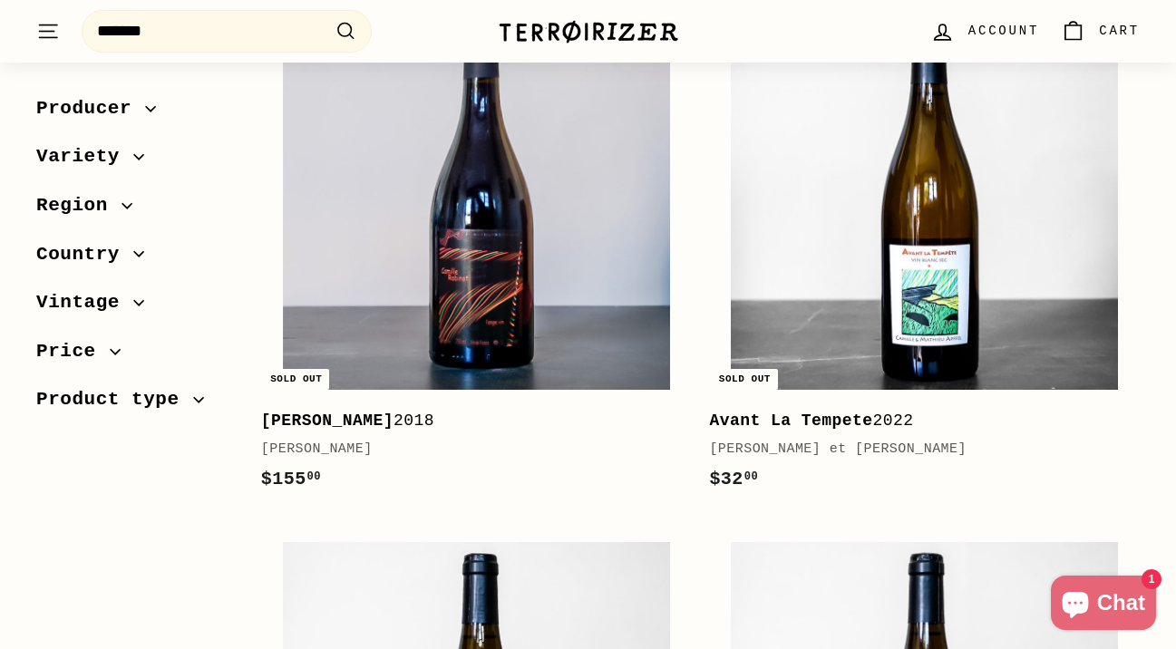
scroll to position [1583, 0]
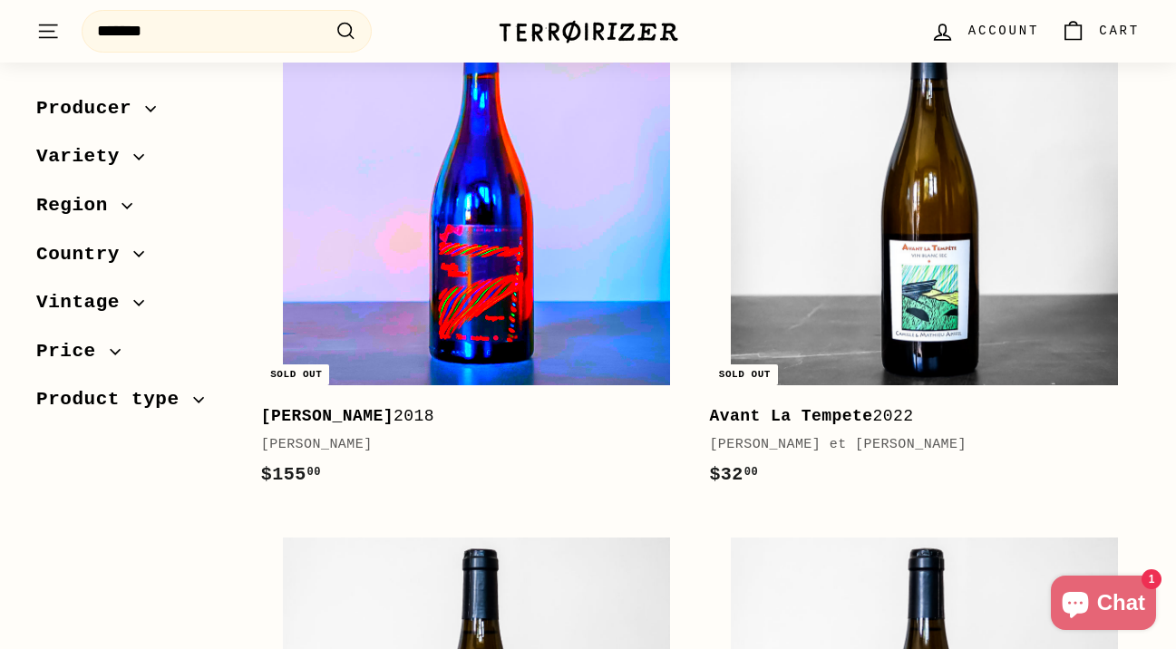
click at [448, 270] on img at bounding box center [476, 191] width 387 height 387
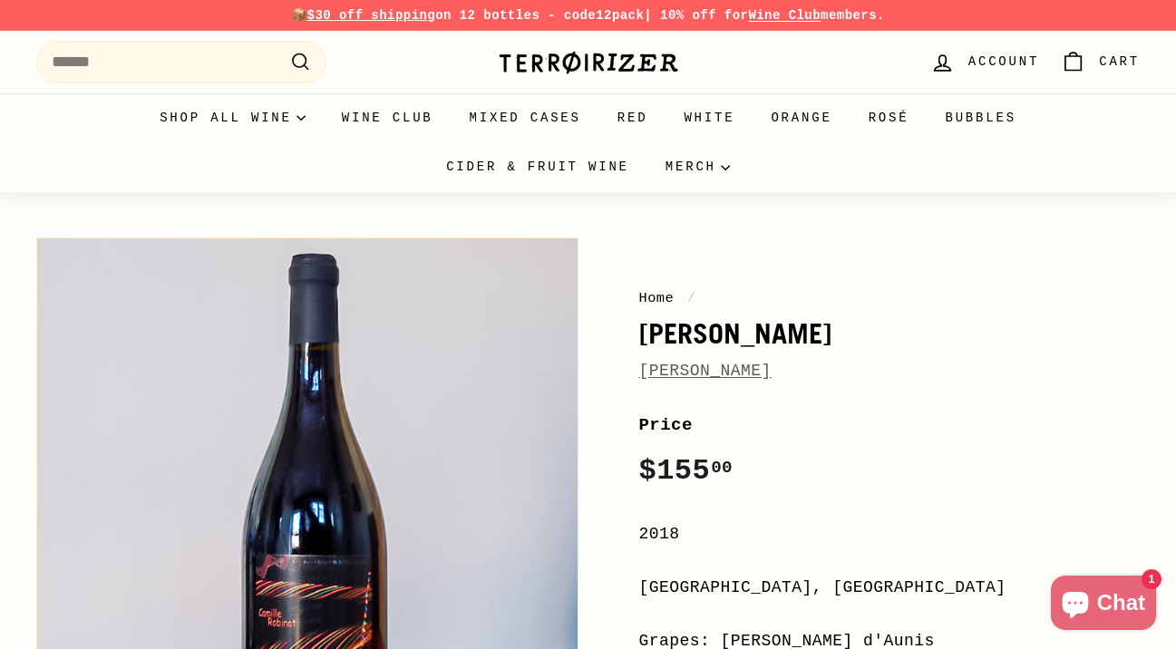
drag, startPoint x: 637, startPoint y: 332, endPoint x: 843, endPoint y: 379, distance: 212.0
copy div "[PERSON_NAME]-[PERSON_NAME]"
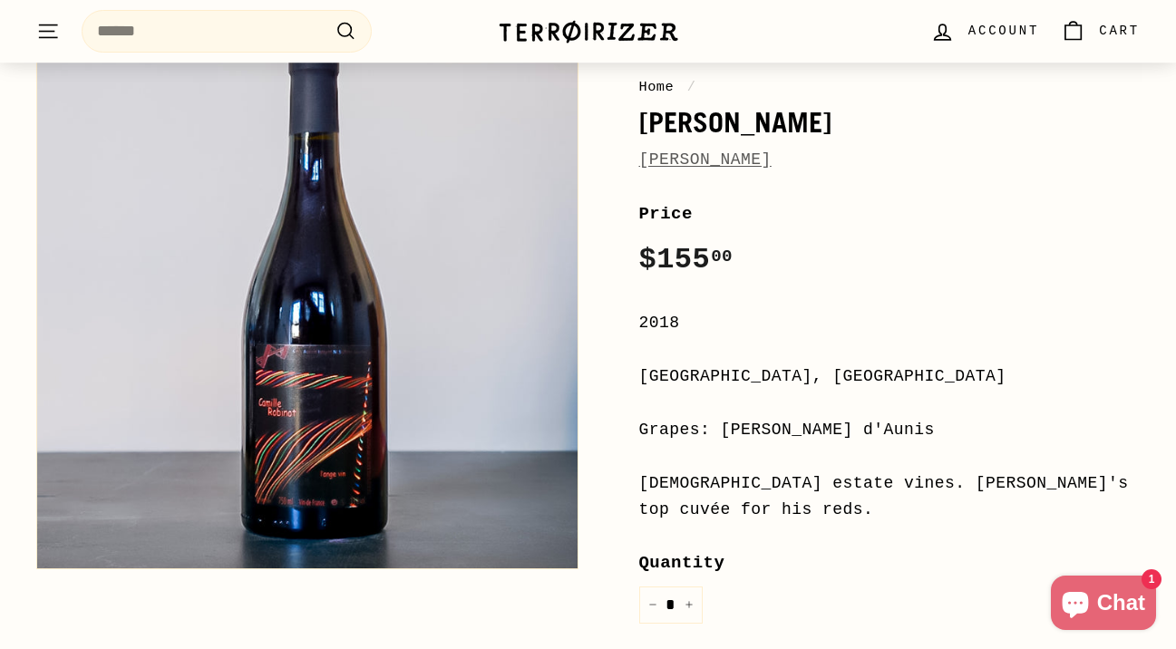
scroll to position [212, 0]
click at [313, 487] on img at bounding box center [307, 298] width 540 height 540
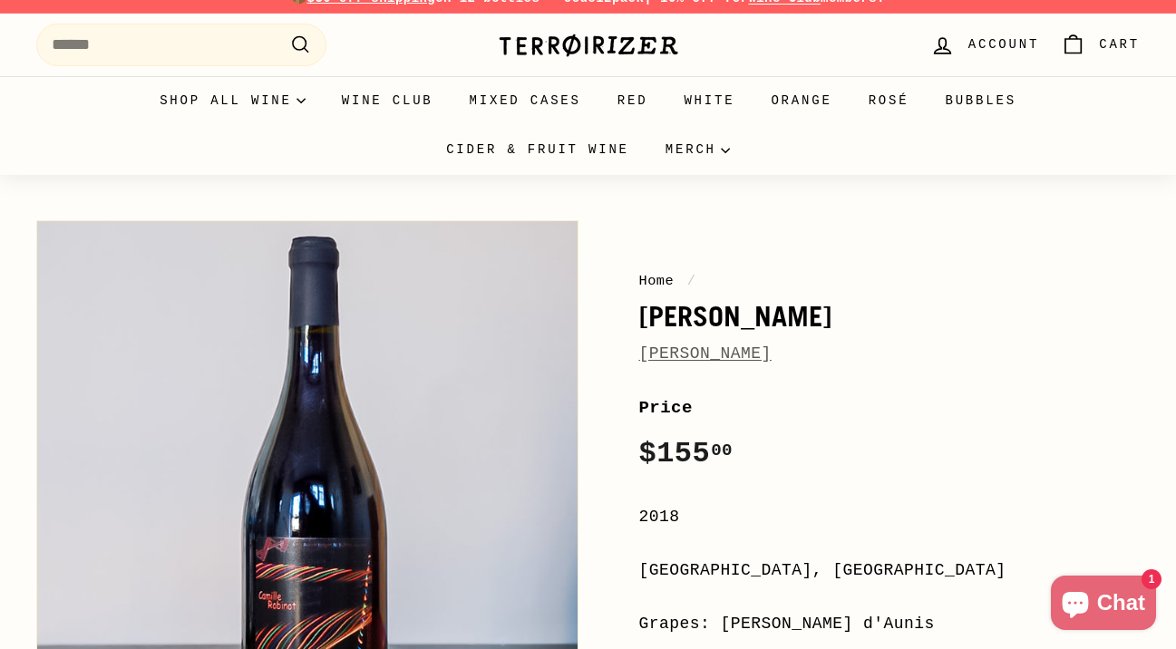
scroll to position [19, 0]
